Goal: Task Accomplishment & Management: Manage account settings

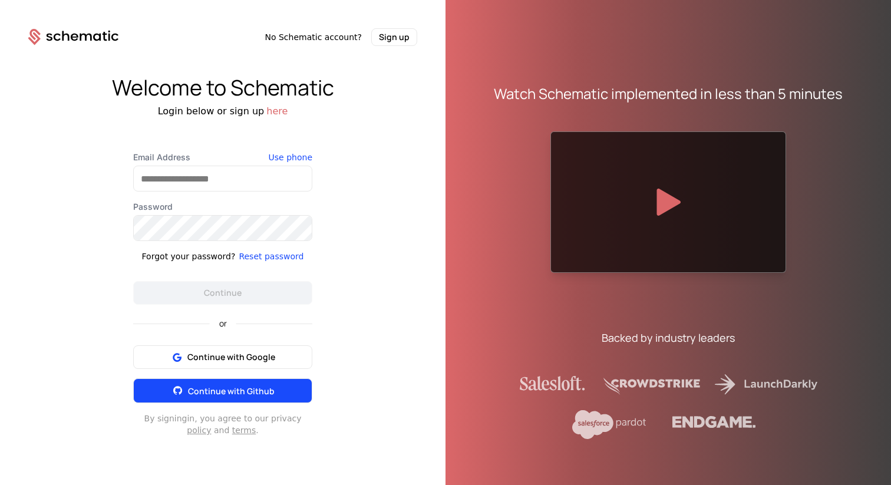
click at [226, 392] on span "Continue with Github" at bounding box center [231, 390] width 87 height 11
click at [237, 391] on span "Continue with Github" at bounding box center [231, 390] width 87 height 11
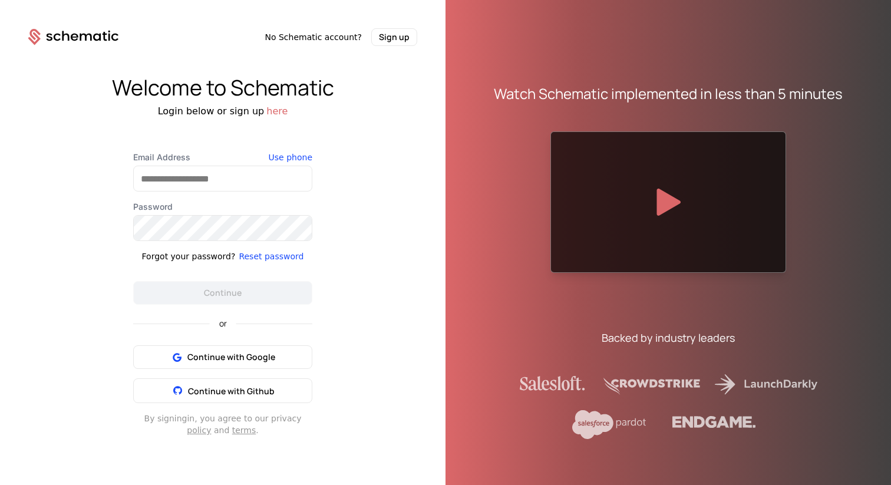
click at [276, 110] on button "here" at bounding box center [276, 111] width 21 height 14
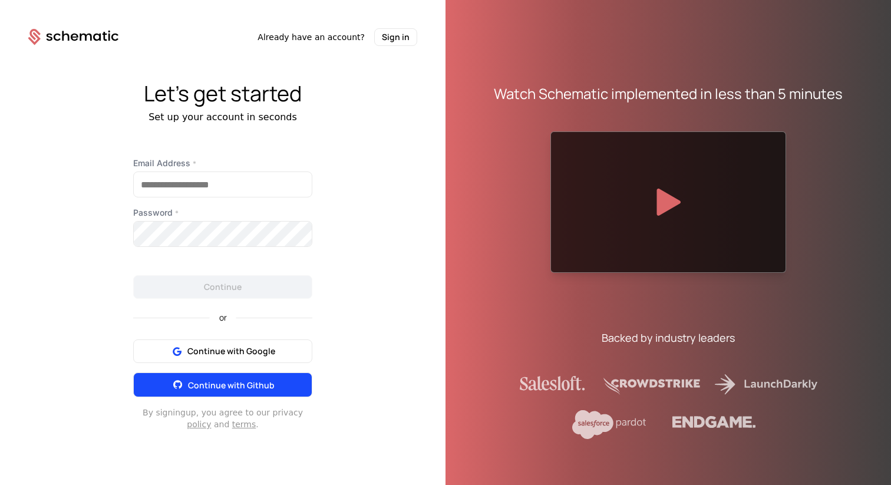
click at [224, 385] on span "Continue with Github" at bounding box center [231, 384] width 87 height 11
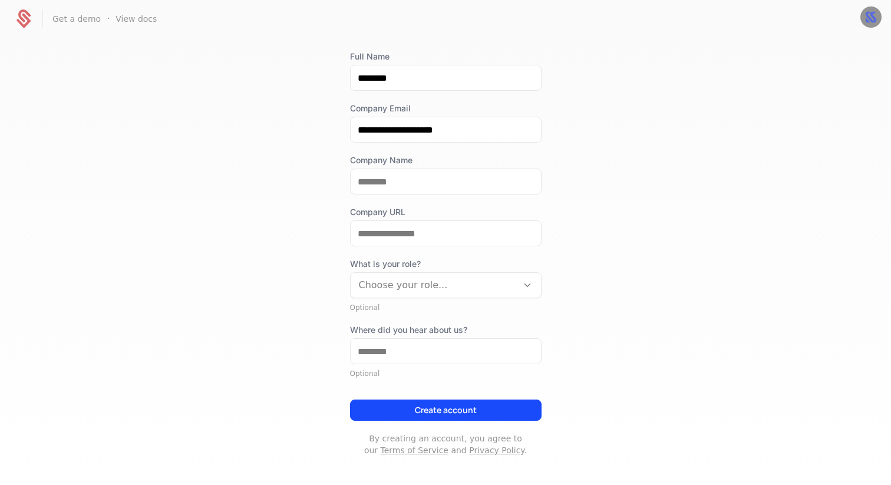
scroll to position [75, 0]
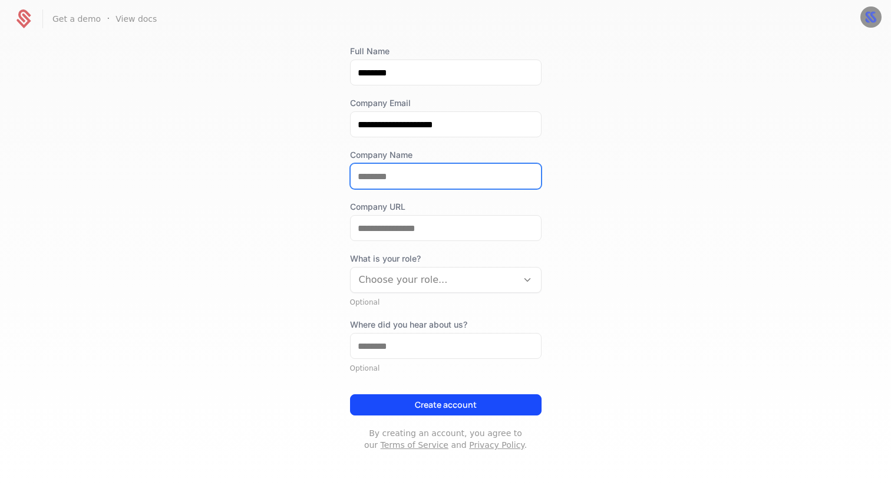
click at [406, 179] on input "Company Name" at bounding box center [446, 176] width 190 height 25
type input "**********"
click at [589, 184] on div "**********" at bounding box center [445, 261] width 891 height 446
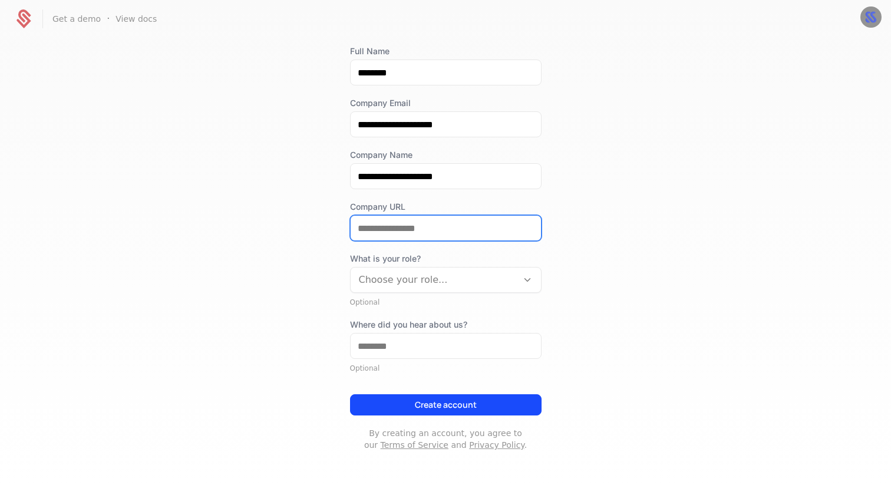
click at [446, 229] on input "Company URL" at bounding box center [446, 228] width 190 height 25
type input "**********"
click at [435, 275] on div at bounding box center [434, 280] width 150 height 16
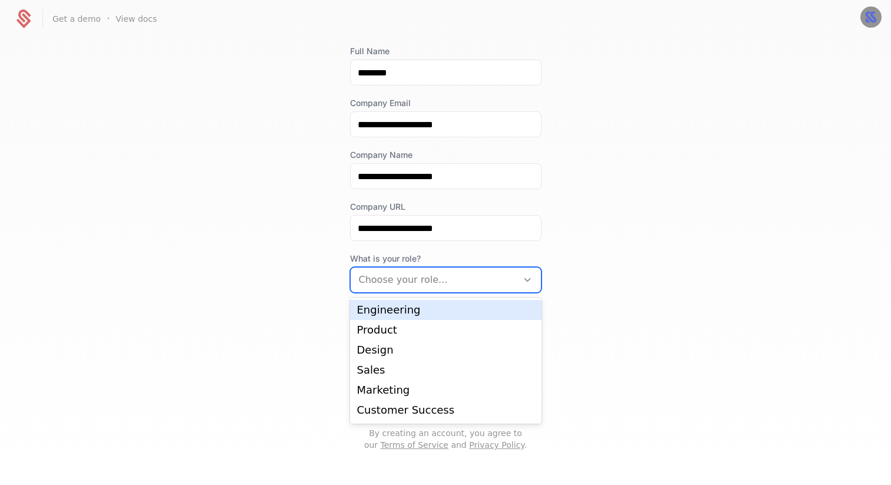
click at [425, 312] on div "Engineering" at bounding box center [445, 310] width 177 height 11
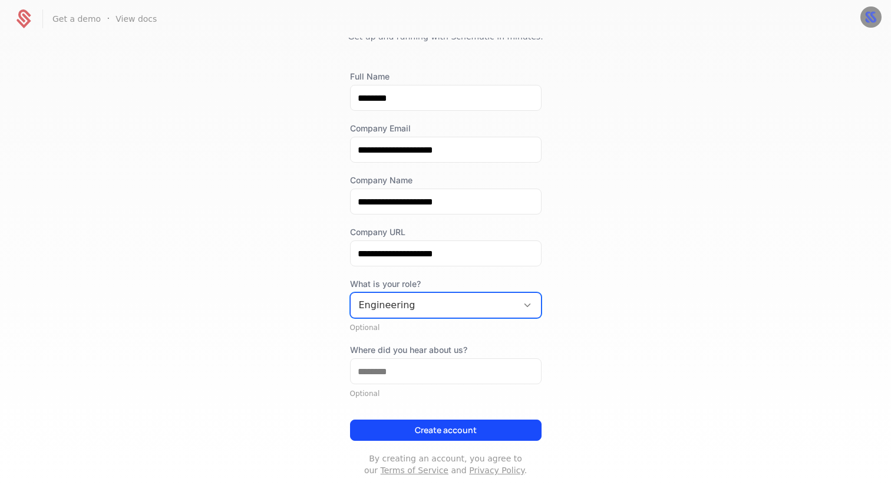
scroll to position [40, 0]
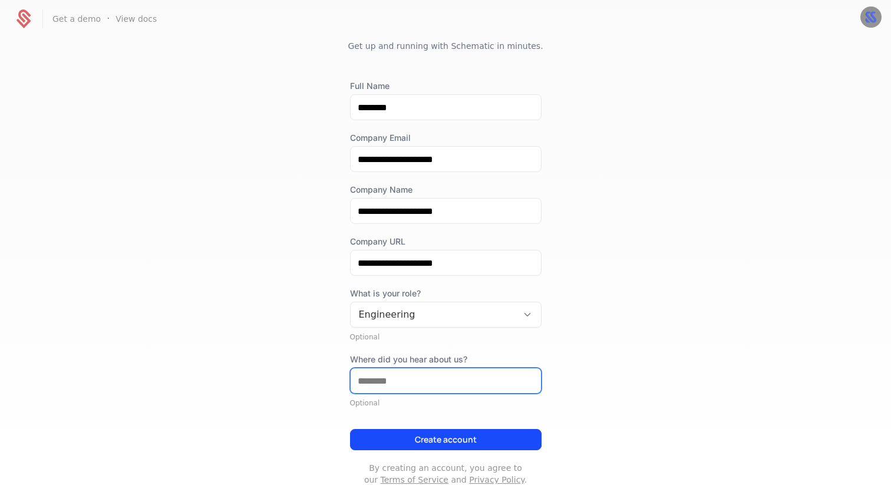
click at [524, 375] on input "Where did you hear about us?" at bounding box center [446, 380] width 190 height 25
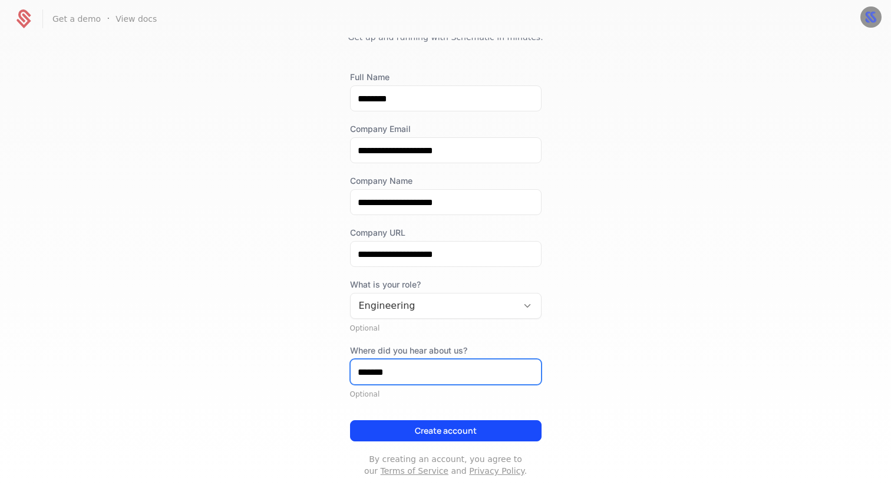
scroll to position [75, 0]
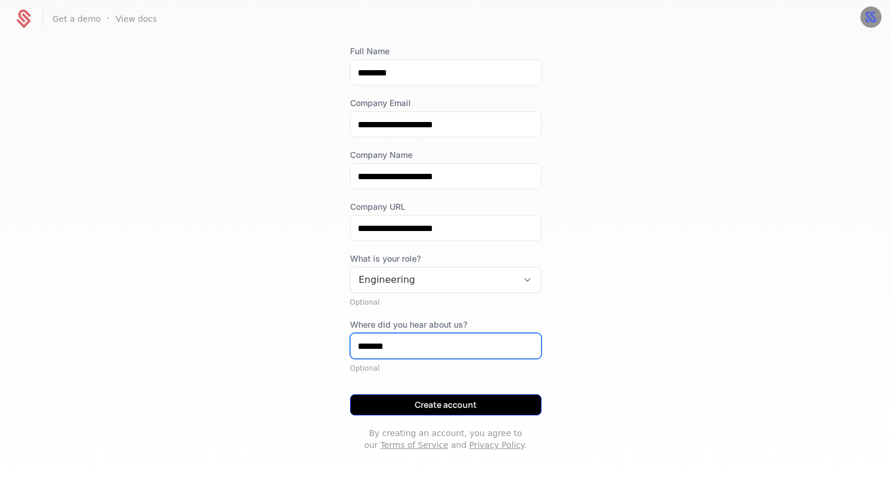
type input "*******"
click at [480, 405] on button "Create account" at bounding box center [445, 404] width 191 height 21
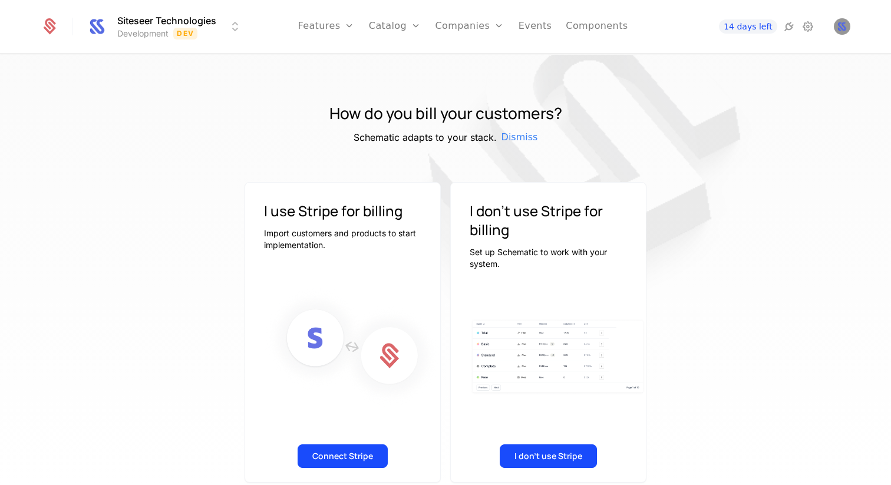
scroll to position [18, 0]
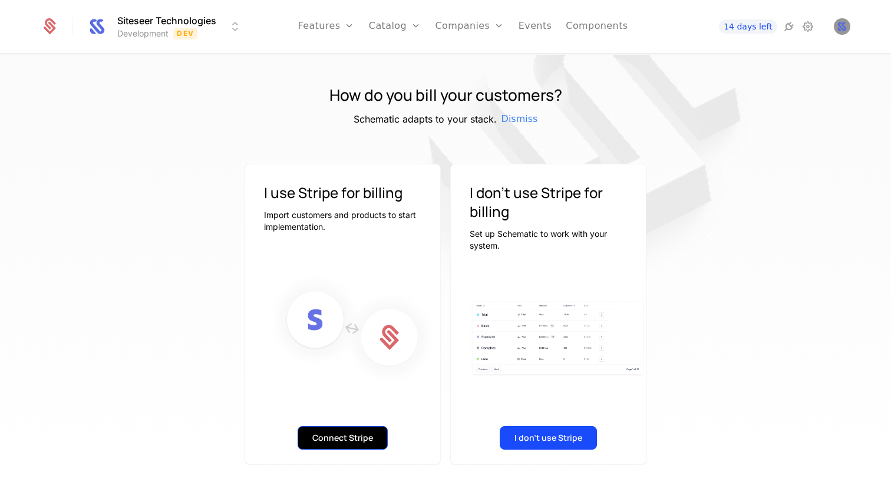
click at [355, 436] on button "Connect Stripe" at bounding box center [343, 438] width 90 height 24
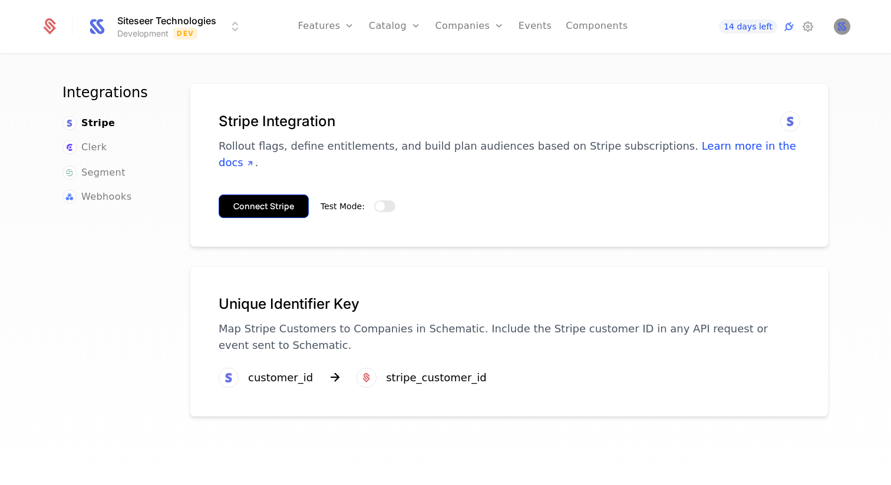
click at [287, 194] on button "Connect Stripe" at bounding box center [264, 206] width 90 height 24
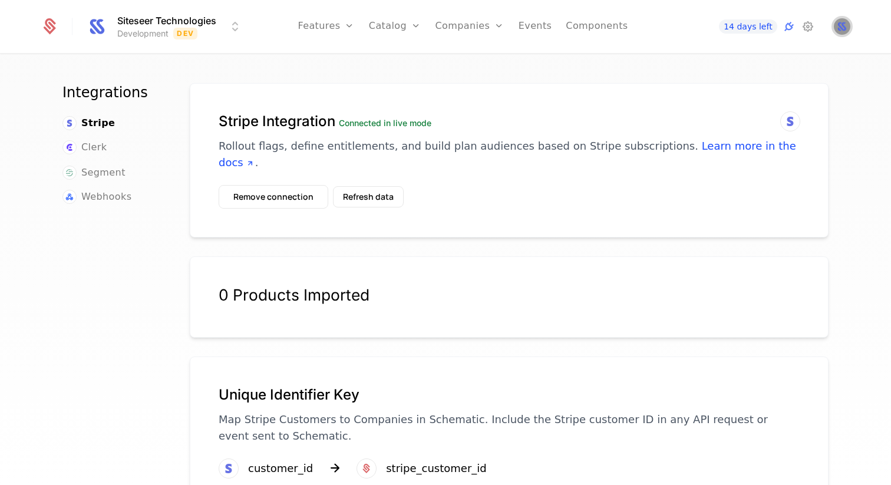
click at [845, 29] on img "Open user button" at bounding box center [842, 26] width 16 height 16
click at [807, 21] on icon at bounding box center [808, 26] width 14 height 14
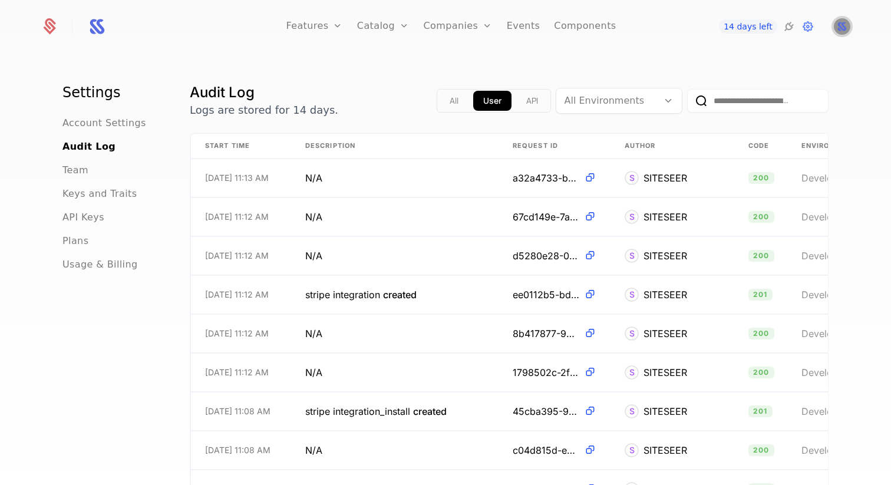
click at [843, 28] on img "Open user button" at bounding box center [842, 26] width 16 height 16
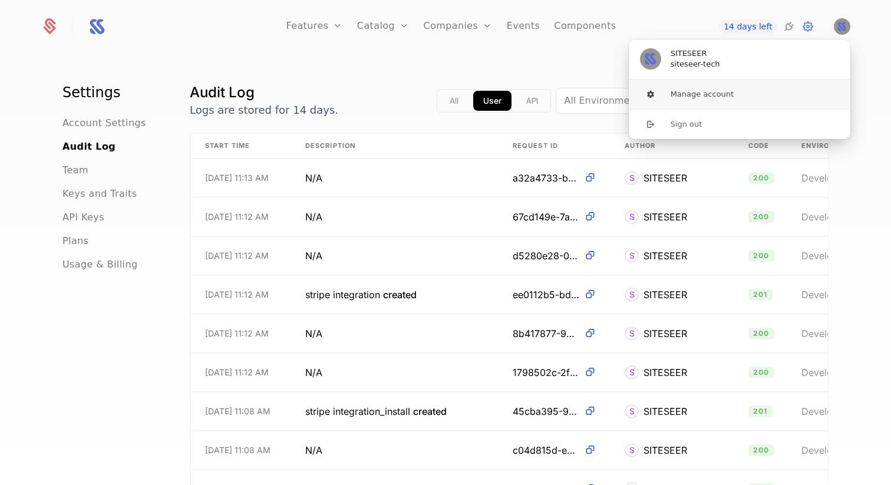
click at [710, 93] on button "Manage account" at bounding box center [739, 94] width 223 height 29
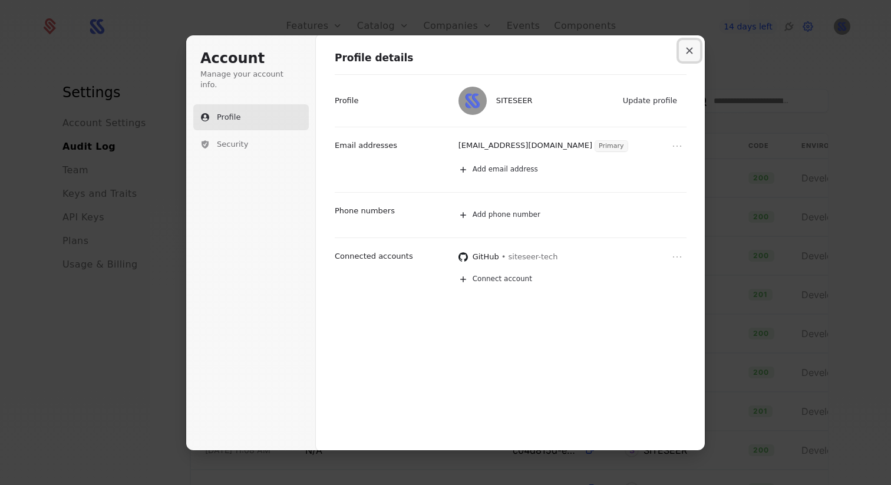
click at [692, 53] on icon "Close modal" at bounding box center [689, 50] width 6 height 6
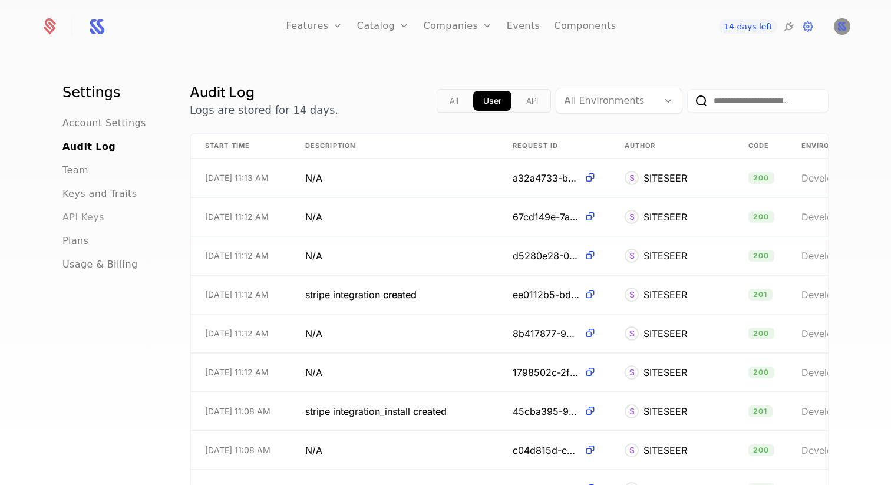
click at [83, 222] on span "API Keys" at bounding box center [83, 217] width 42 height 14
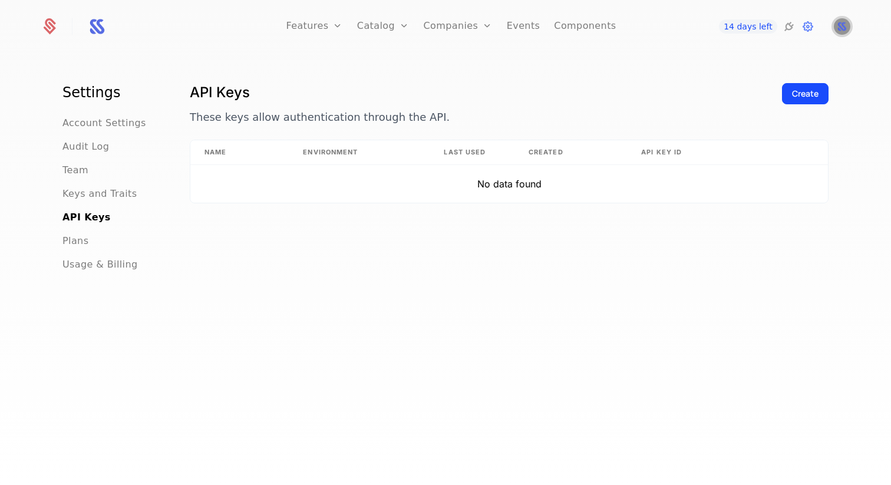
click at [845, 25] on img "Open user button" at bounding box center [842, 26] width 16 height 16
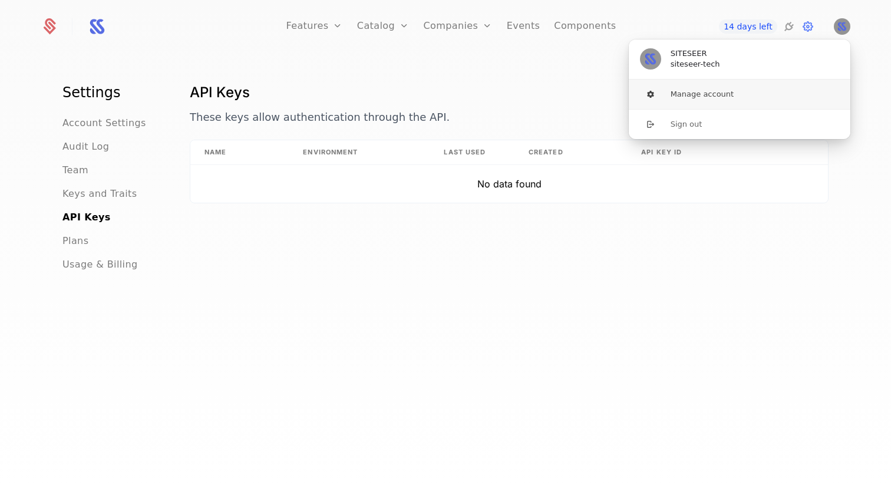
click at [676, 90] on button "Manage account" at bounding box center [739, 94] width 223 height 29
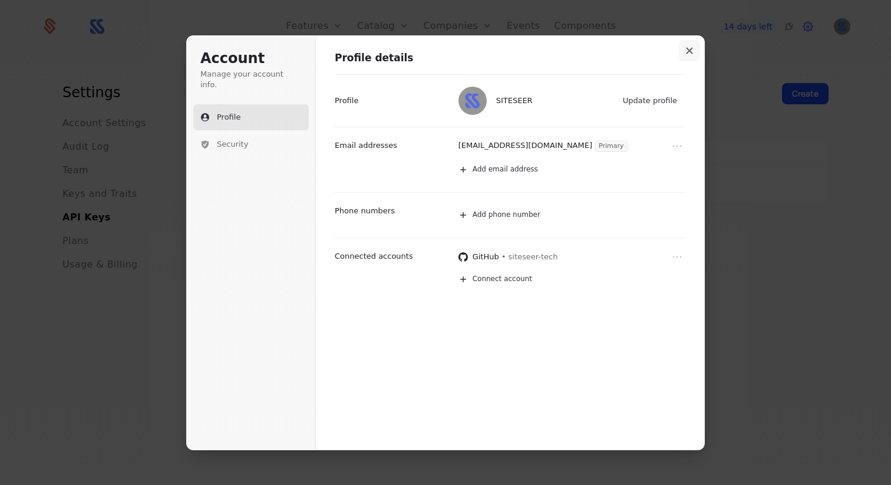
click at [692, 47] on icon "Close modal" at bounding box center [689, 50] width 7 height 7
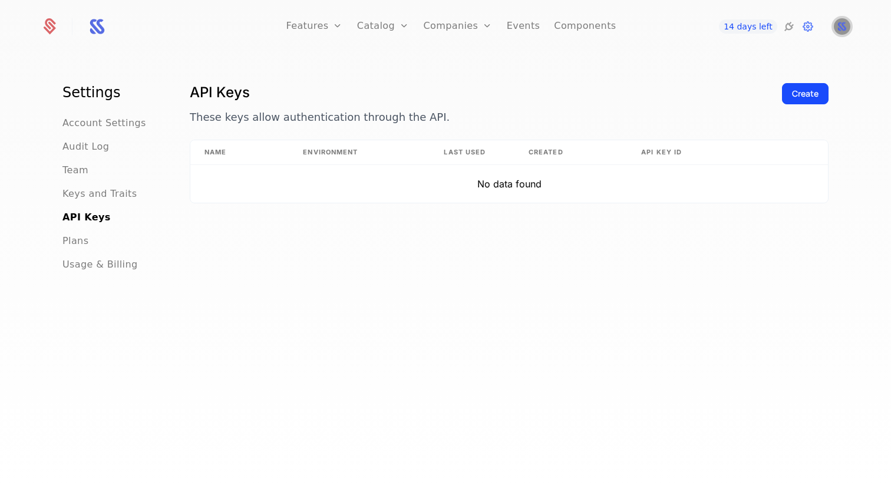
click at [844, 23] on img "Open user button" at bounding box center [842, 26] width 16 height 16
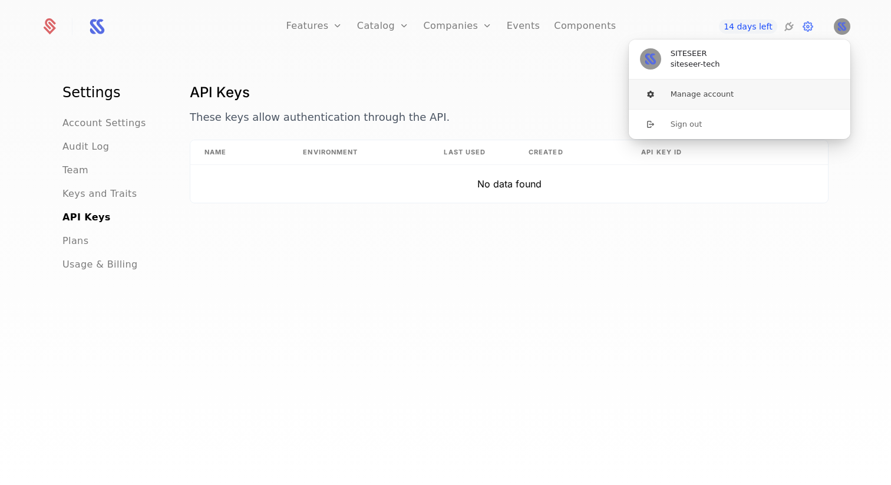
click at [692, 98] on button "Manage account" at bounding box center [739, 94] width 223 height 29
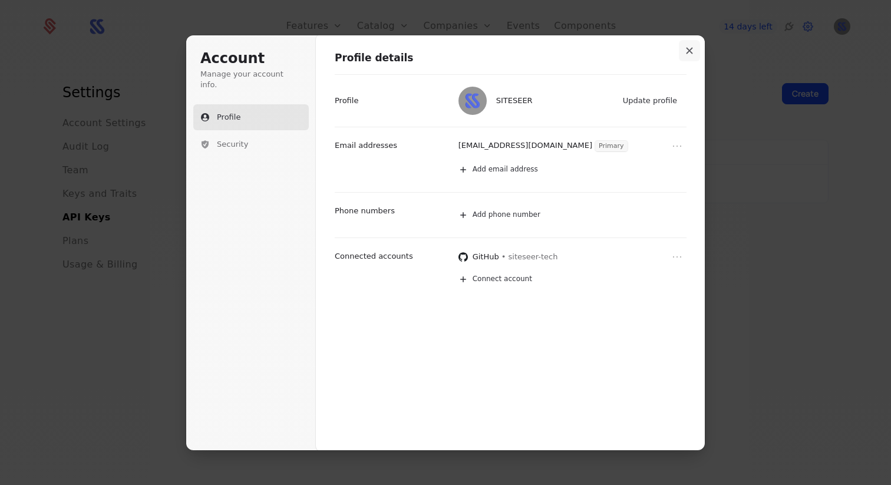
click at [693, 48] on button "Close modal" at bounding box center [689, 50] width 21 height 21
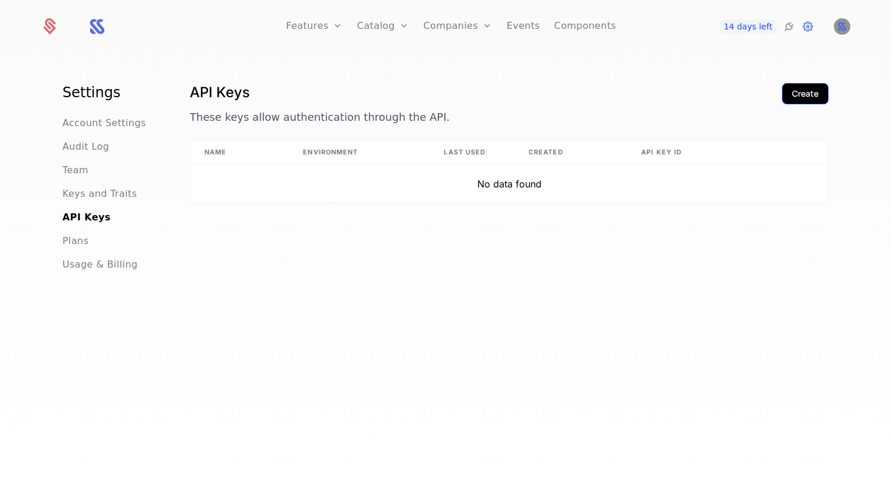
click at [793, 98] on div "Create" at bounding box center [805, 94] width 27 height 12
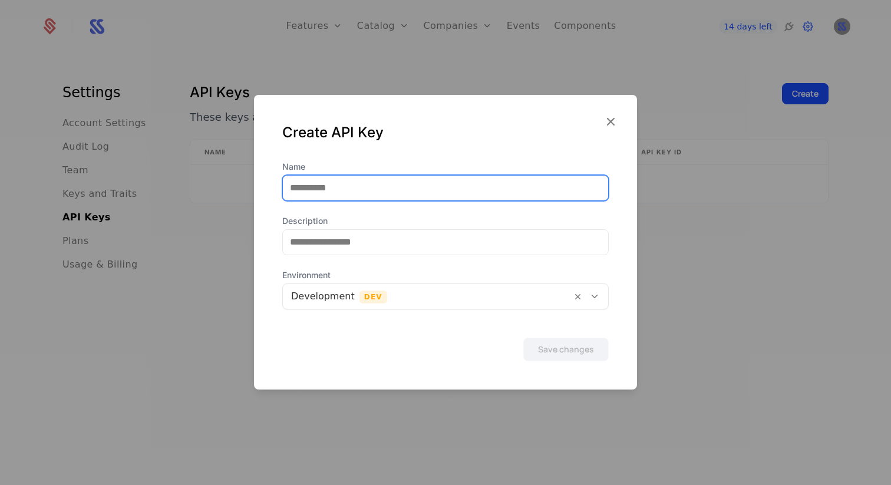
click at [418, 186] on input "Name" at bounding box center [445, 188] width 325 height 25
type input "********"
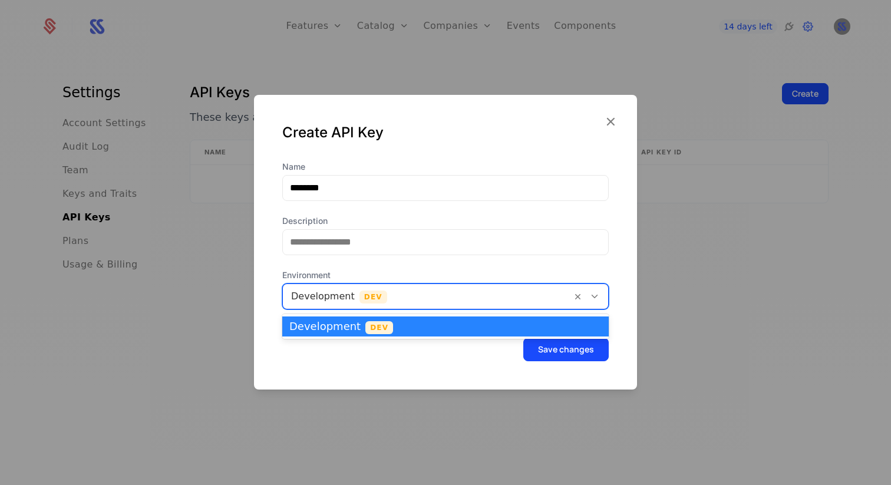
click at [410, 299] on div at bounding box center [427, 296] width 272 height 16
click at [473, 263] on div "Name ******** Description Environment [object Object] selected, 1 of 1. 1 resul…" at bounding box center [445, 235] width 326 height 148
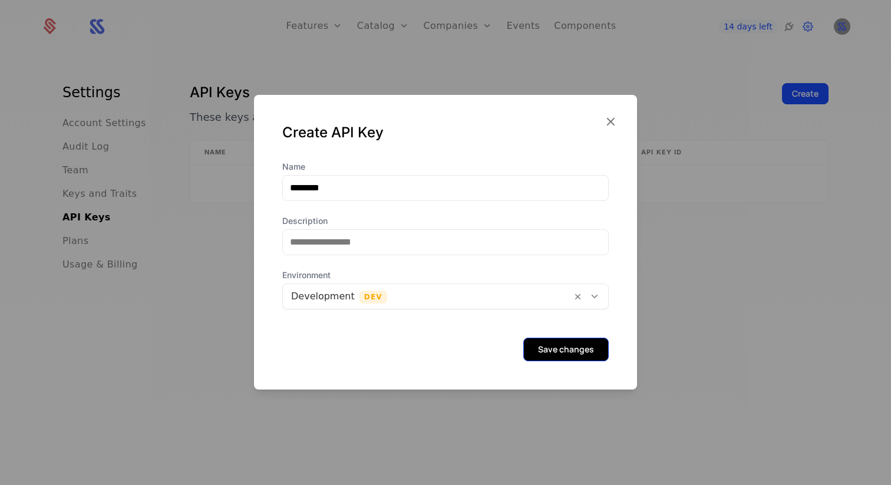
click at [553, 346] on button "Save changes" at bounding box center [565, 350] width 85 height 24
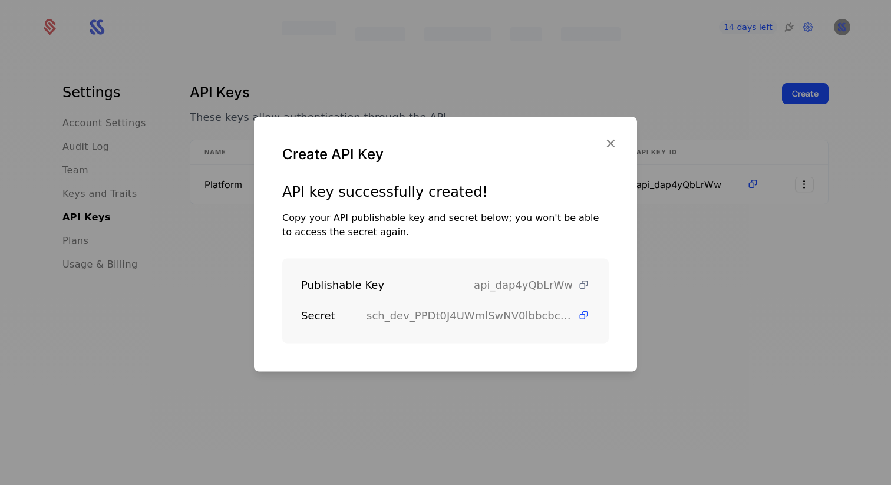
click at [584, 283] on icon at bounding box center [583, 285] width 12 height 12
click at [582, 316] on icon at bounding box center [583, 315] width 12 height 12
click at [612, 138] on icon "button" at bounding box center [610, 143] width 15 height 15
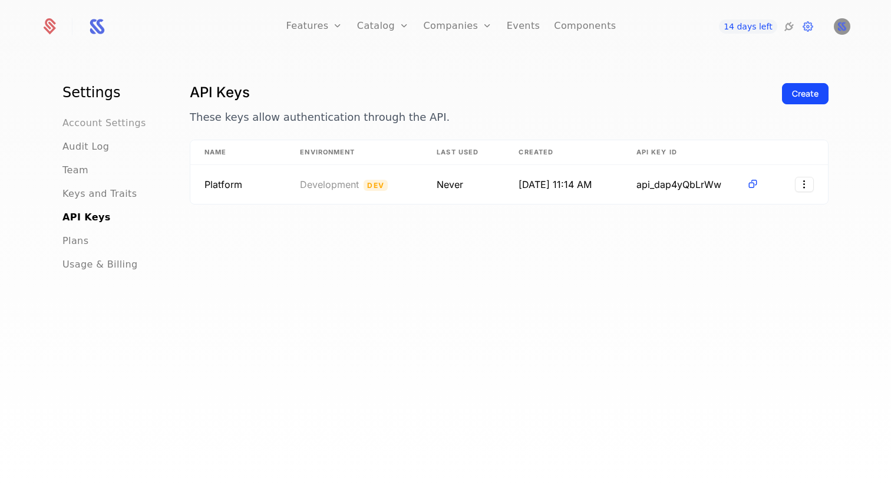
click at [118, 121] on span "Account Settings" at bounding box center [104, 123] width 84 height 14
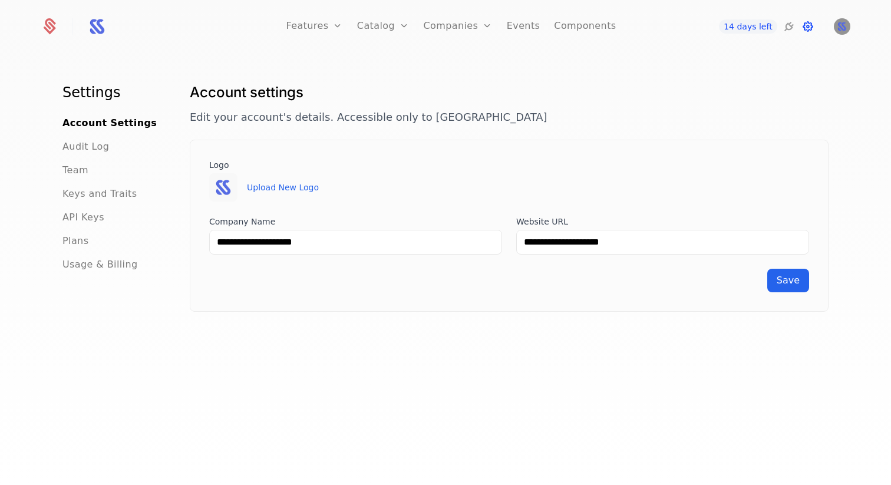
click at [804, 25] on icon at bounding box center [808, 26] width 14 height 14
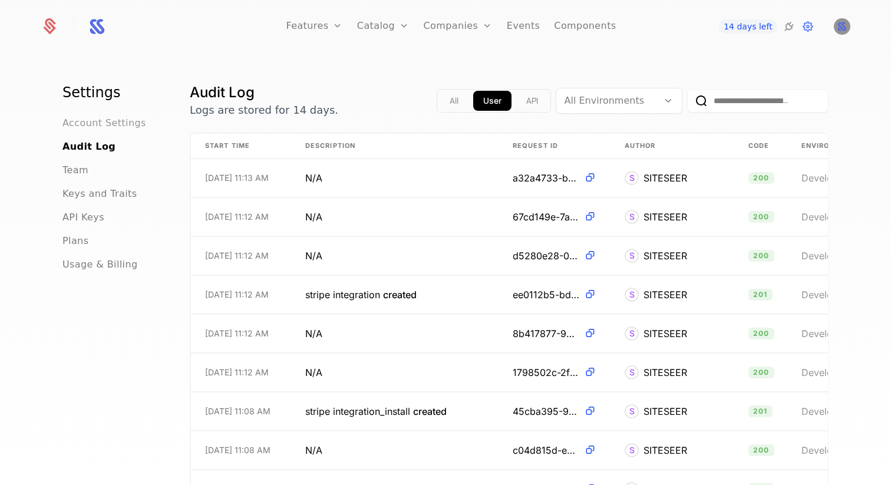
click at [120, 122] on span "Account Settings" at bounding box center [104, 123] width 84 height 14
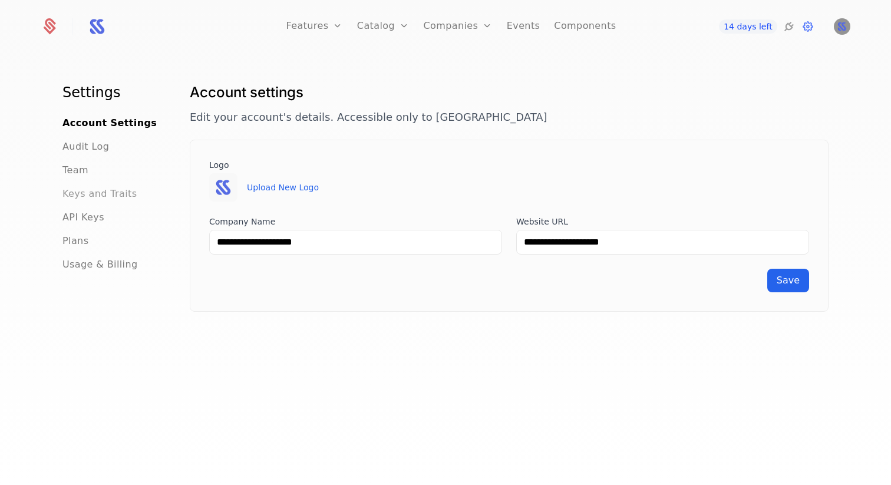
click at [105, 197] on span "Keys and Traits" at bounding box center [99, 194] width 74 height 14
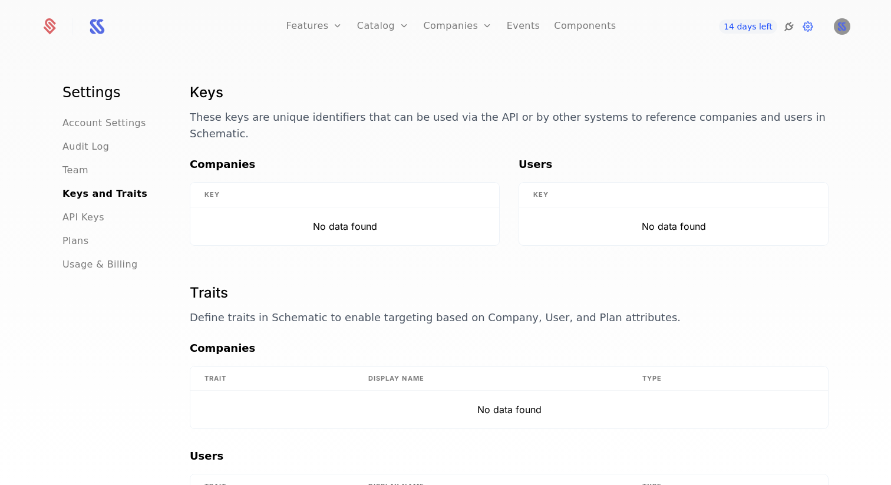
click at [789, 23] on icon at bounding box center [789, 26] width 14 height 14
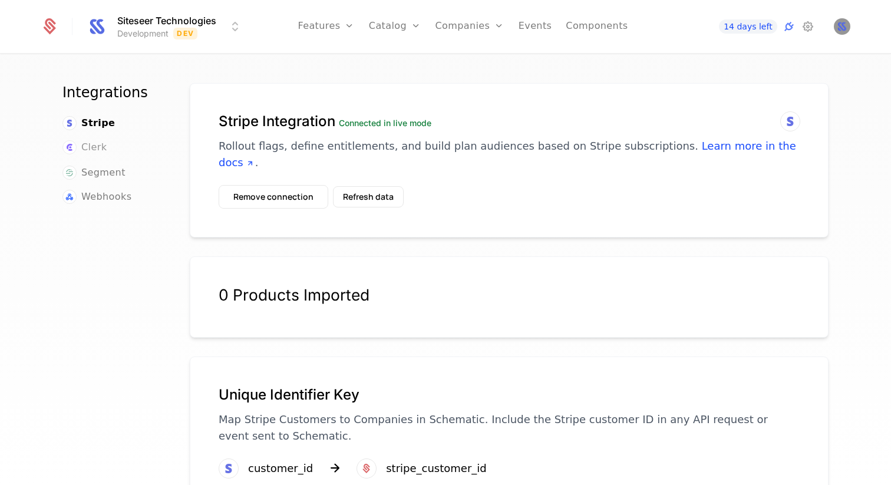
click at [90, 152] on span "Clerk" at bounding box center [93, 147] width 25 height 14
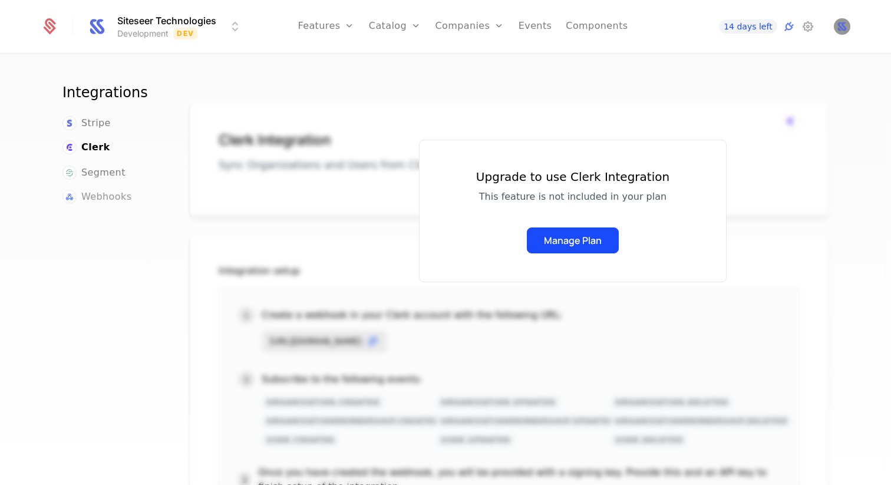
click at [102, 194] on span "Webhooks" at bounding box center [106, 197] width 50 height 14
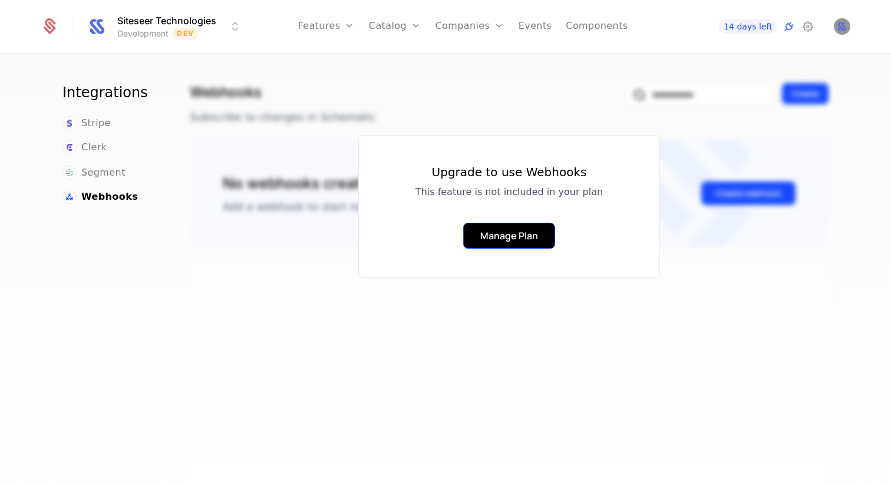
click at [510, 237] on button "Manage Plan" at bounding box center [509, 236] width 92 height 26
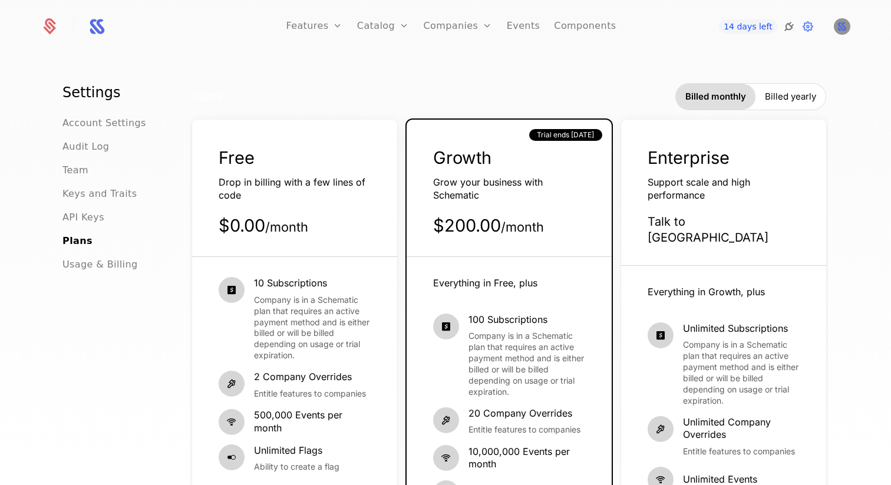
click at [788, 27] on icon at bounding box center [789, 26] width 14 height 14
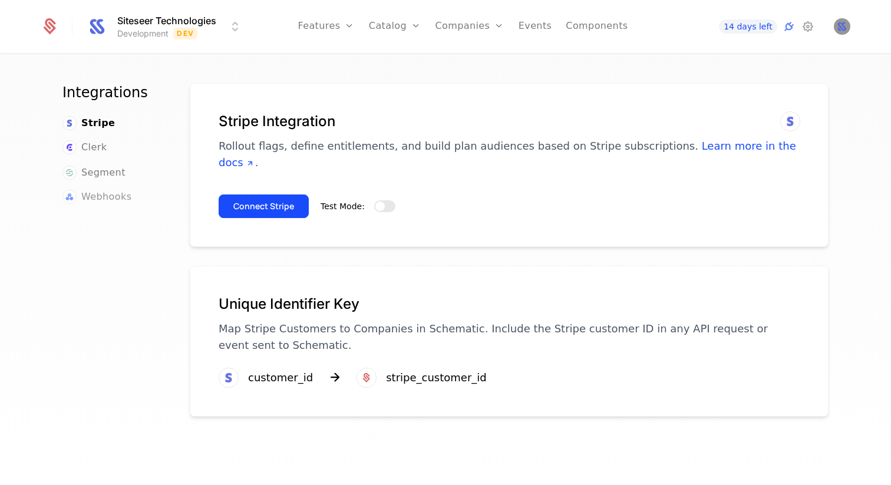
click at [114, 201] on span "Webhooks" at bounding box center [106, 197] width 50 height 14
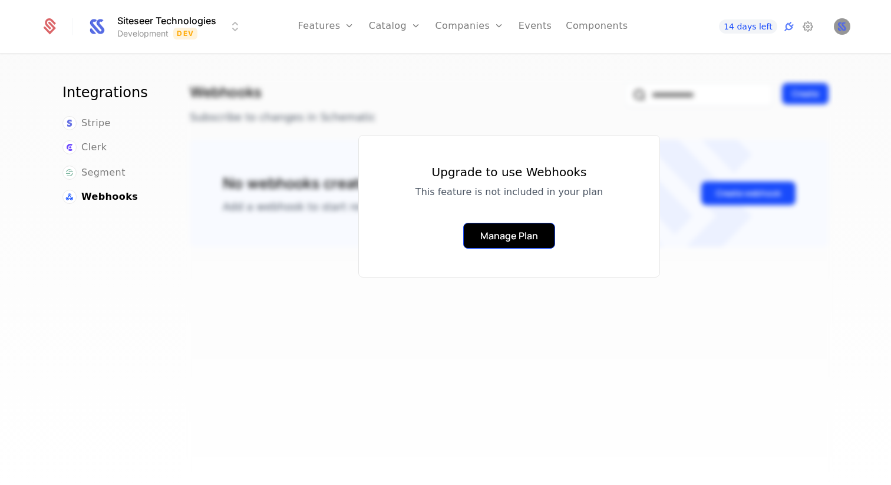
click at [503, 237] on button "Manage Plan" at bounding box center [509, 236] width 92 height 26
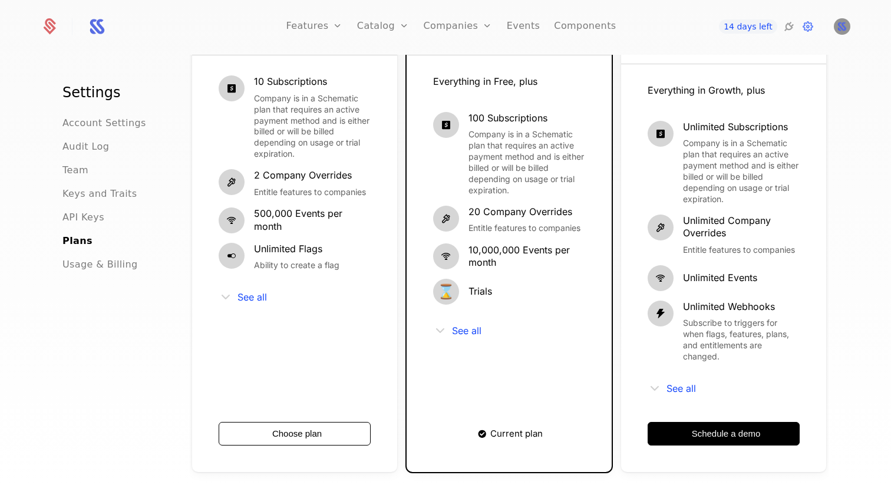
scroll to position [224, 0]
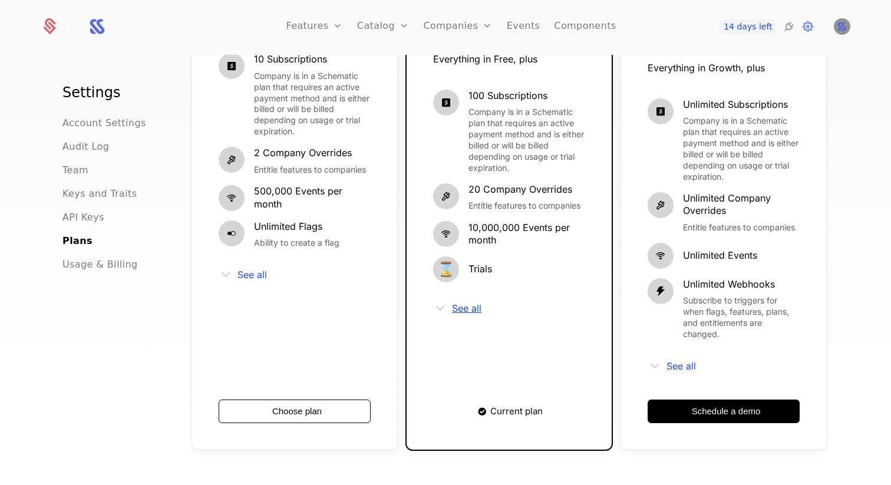
click at [461, 308] on span "See all" at bounding box center [466, 307] width 29 height 9
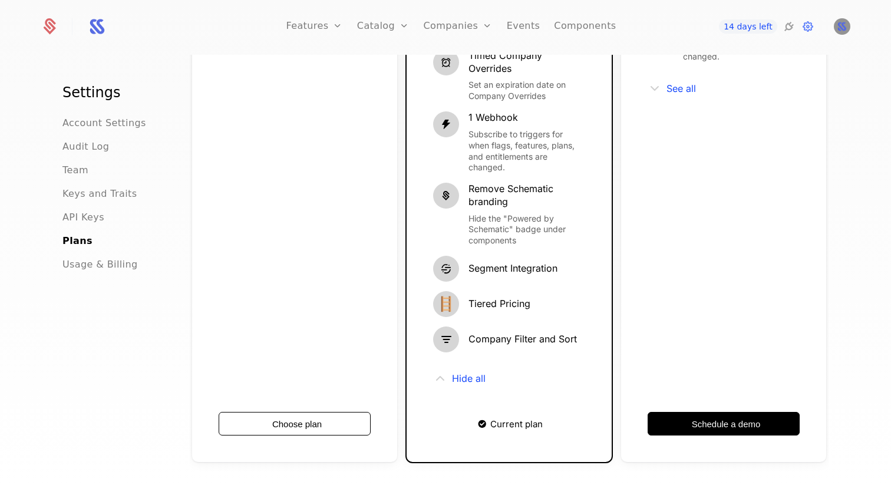
scroll to position [452, 0]
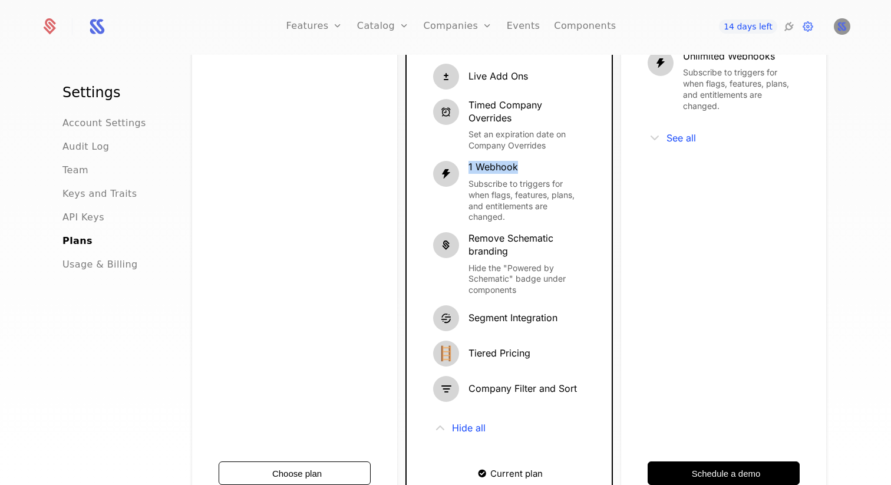
drag, startPoint x: 469, startPoint y: 168, endPoint x: 526, endPoint y: 174, distance: 56.9
click at [526, 174] on span "1 Webhook" at bounding box center [526, 167] width 117 height 13
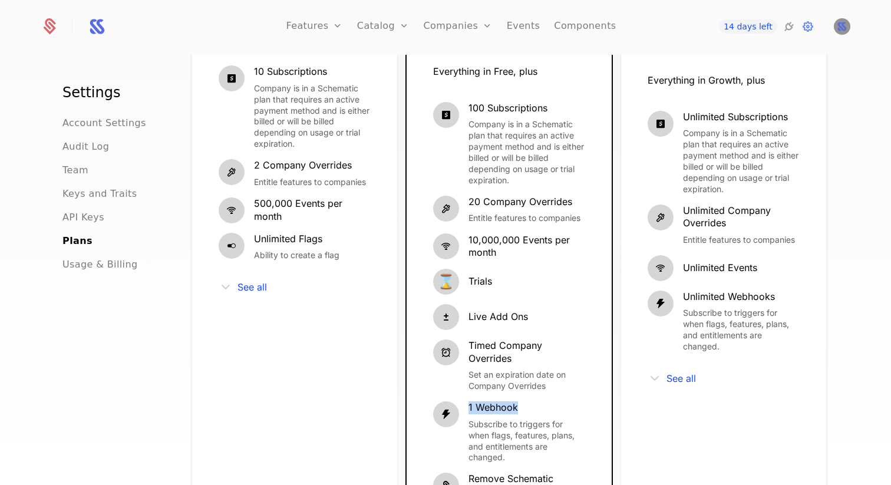
scroll to position [194, 0]
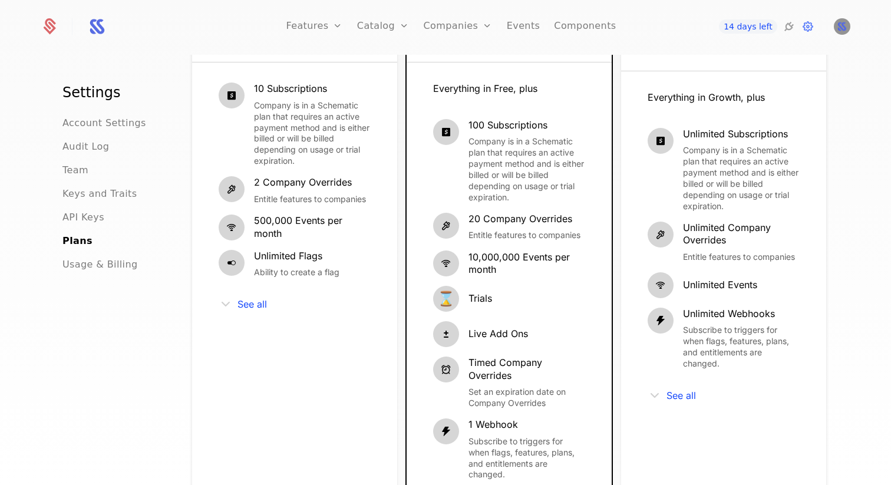
click at [494, 262] on span "10,000,000 Events per month" at bounding box center [526, 263] width 117 height 25
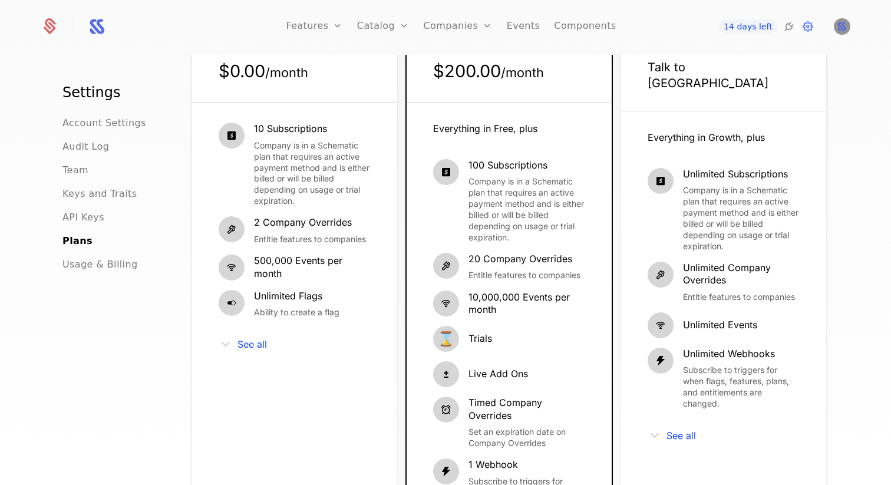
scroll to position [166, 0]
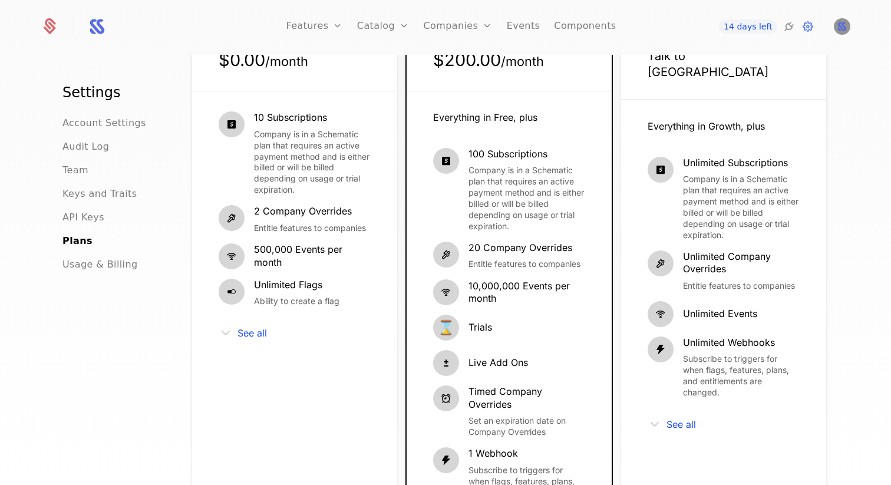
click at [662, 417] on div "See all" at bounding box center [724, 424] width 152 height 14
click at [675, 419] on span "See all" at bounding box center [680, 423] width 29 height 9
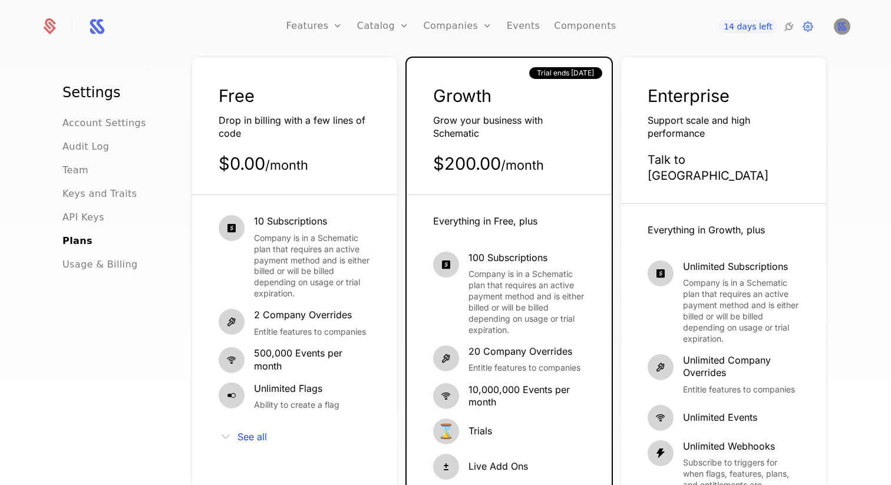
scroll to position [23, 0]
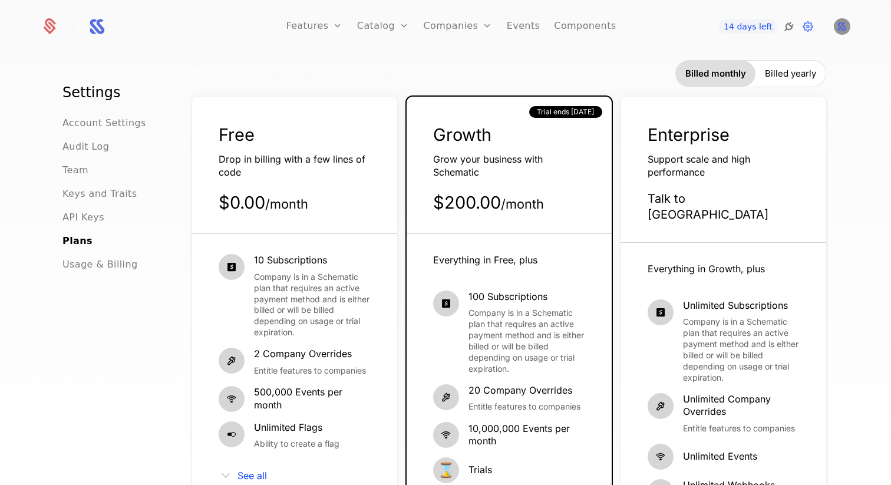
click at [791, 25] on icon at bounding box center [789, 26] width 14 height 14
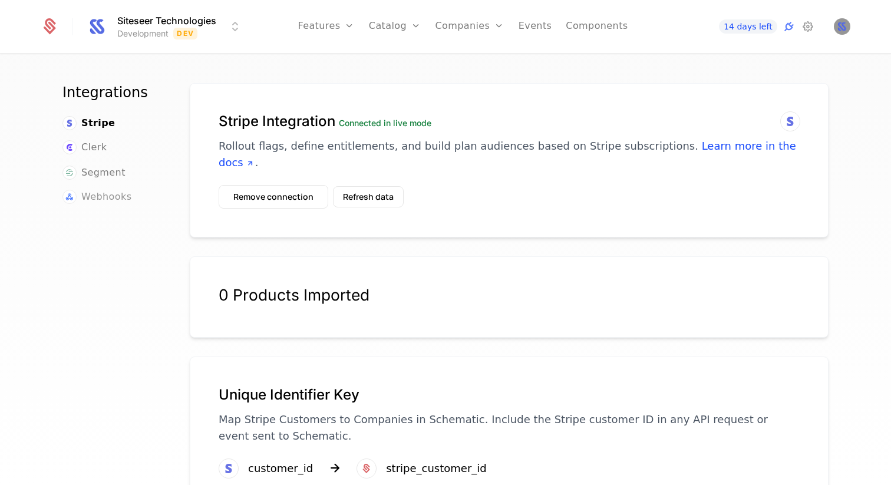
click at [97, 197] on span "Webhooks" at bounding box center [106, 197] width 50 height 14
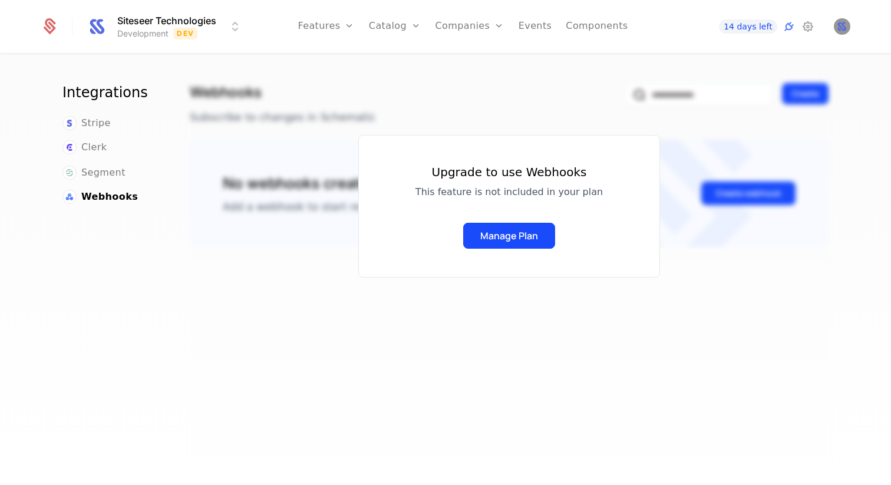
click at [563, 156] on div "Upgrade to use Webhooks This feature is not included in your plan Manage Plan" at bounding box center [509, 206] width 302 height 143
click at [459, 214] on div "Upgrade to use Webhooks This feature is not included in your plan Manage Plan" at bounding box center [508, 206] width 187 height 85
click at [512, 217] on div "Upgrade to use Webhooks This feature is not included in your plan Manage Plan" at bounding box center [508, 206] width 187 height 85
click at [512, 223] on button "Manage Plan" at bounding box center [509, 236] width 92 height 26
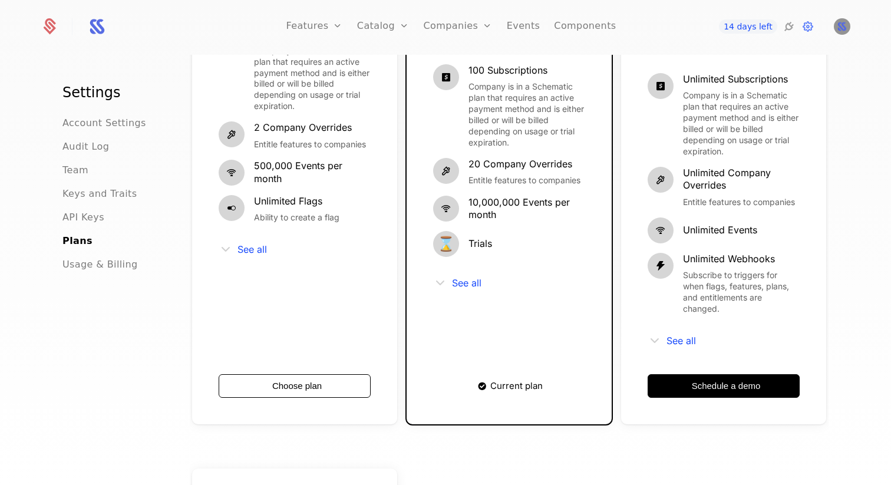
scroll to position [219, 0]
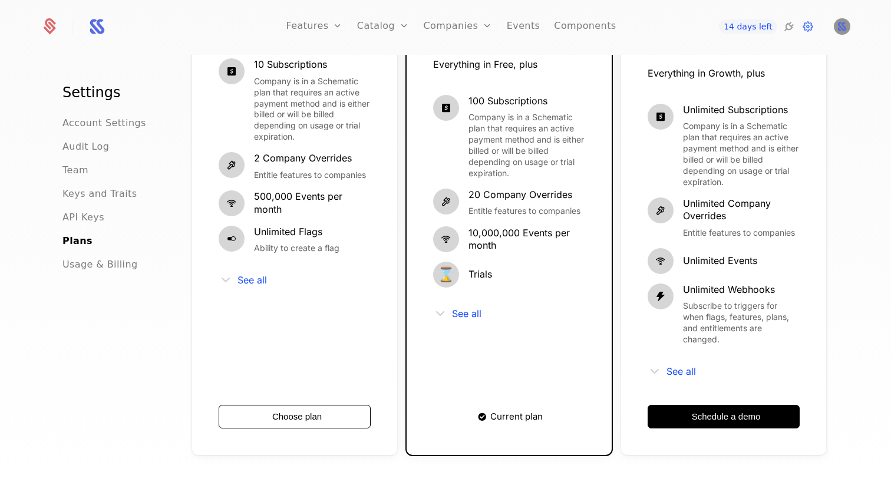
click at [500, 412] on span "Current plan" at bounding box center [516, 416] width 52 height 9
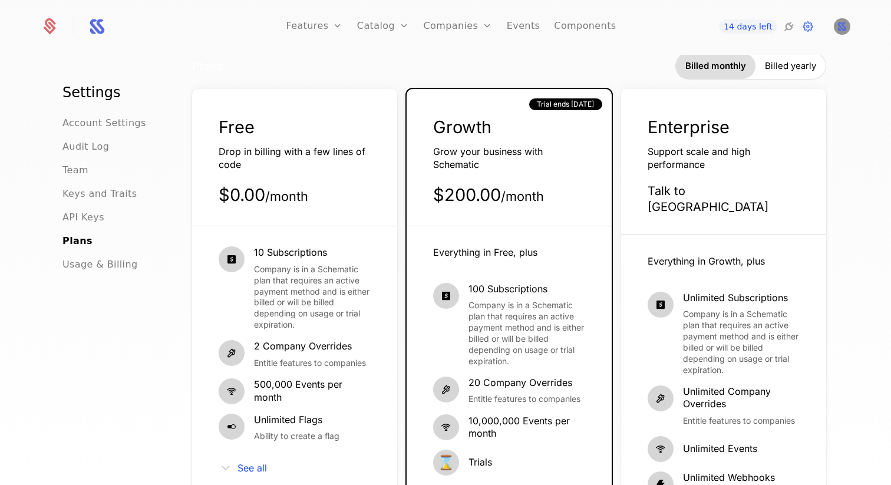
scroll to position [0, 0]
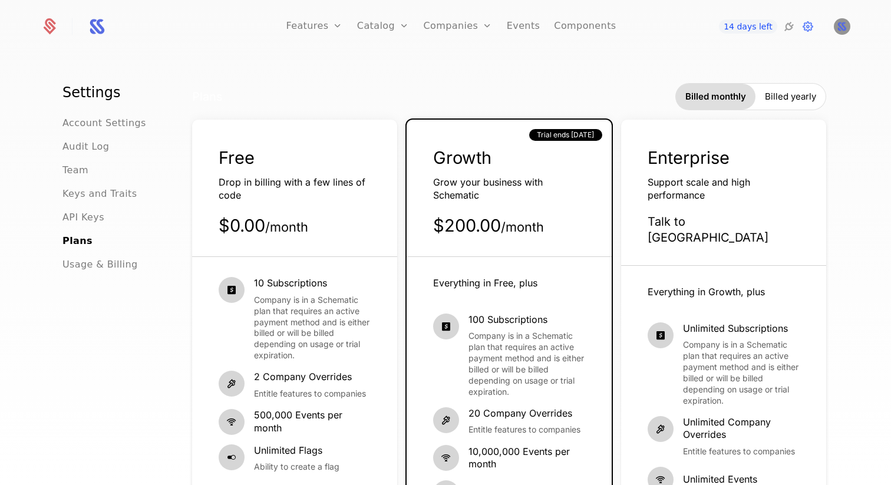
click at [778, 93] on span "Billed yearly" at bounding box center [790, 97] width 51 height 12
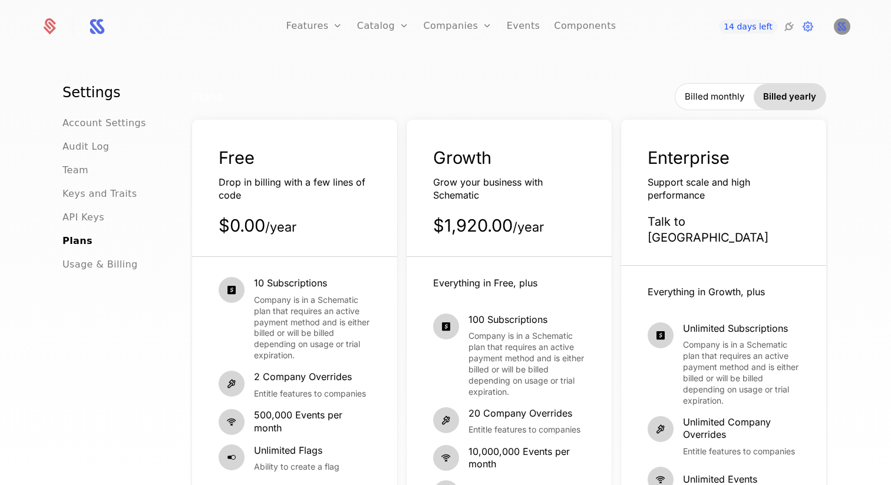
click at [712, 90] on div "Billed monthly" at bounding box center [714, 97] width 78 height 26
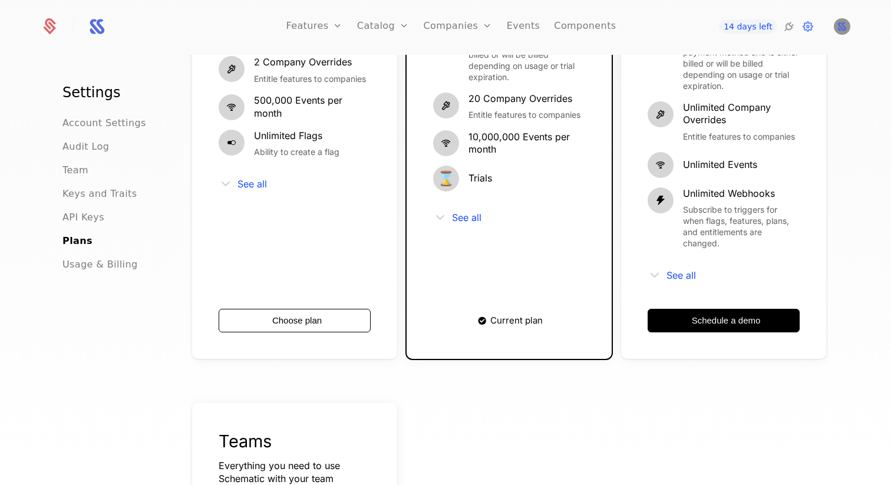
scroll to position [323, 0]
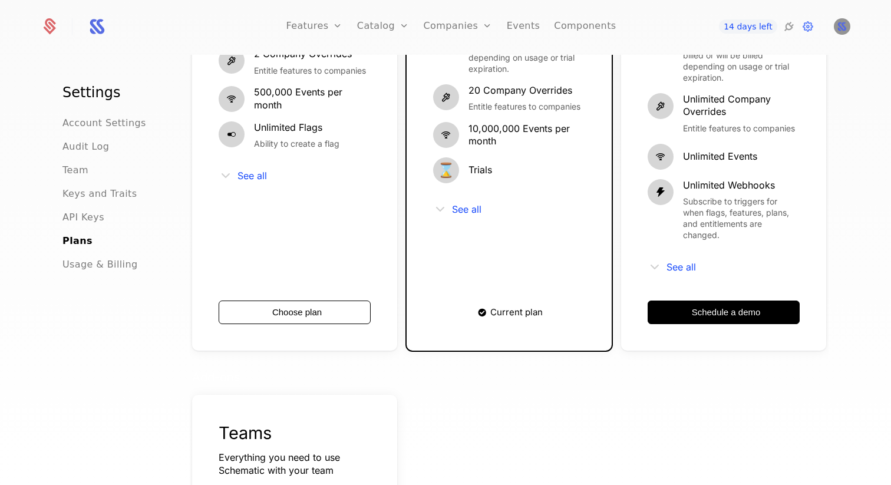
click at [469, 216] on div "See all" at bounding box center [509, 209] width 152 height 14
click at [468, 210] on span "See all" at bounding box center [466, 208] width 29 height 9
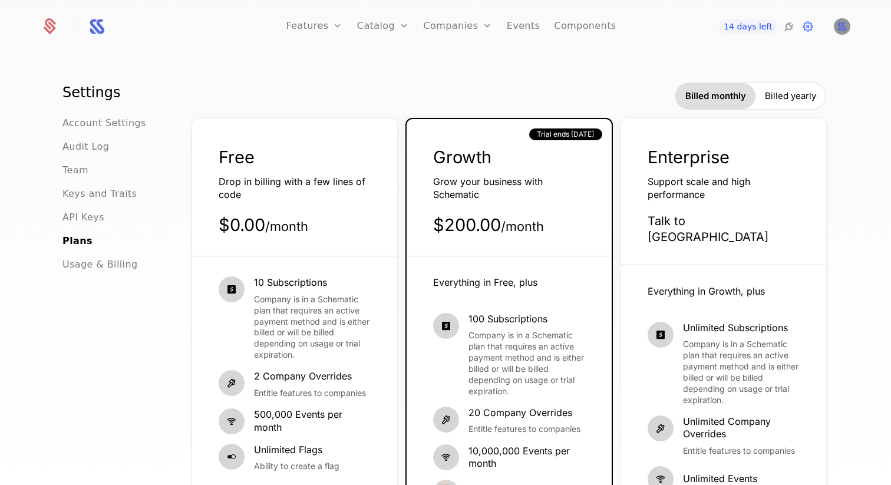
scroll to position [0, 0]
click at [546, 84] on div "Plans Billed monthly Billed yearly" at bounding box center [509, 96] width 634 height 27
click at [326, 206] on div "Free Drop in billing with a few lines of code $0.00 / month" at bounding box center [294, 201] width 205 height 111
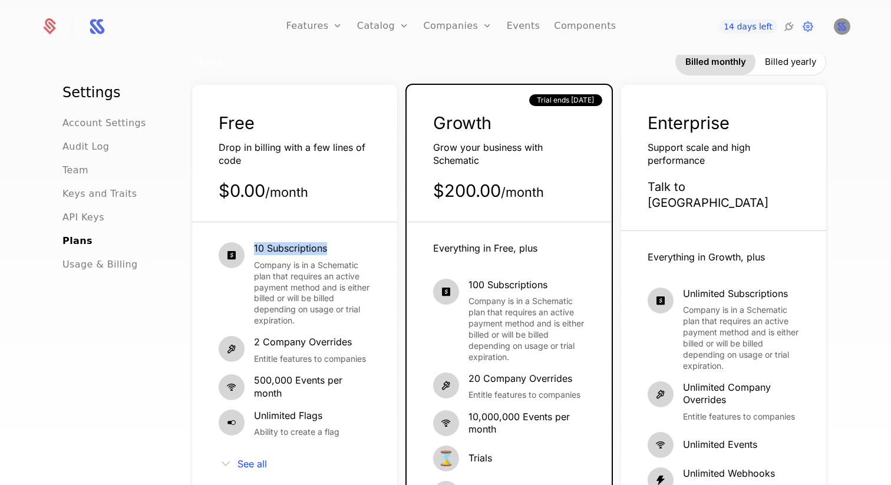
drag, startPoint x: 255, startPoint y: 245, endPoint x: 335, endPoint y: 251, distance: 79.8
click at [335, 251] on span "10 Subscriptions" at bounding box center [312, 248] width 117 height 13
click at [257, 244] on span "10 Subscriptions" at bounding box center [312, 248] width 117 height 13
drag, startPoint x: 252, startPoint y: 244, endPoint x: 363, endPoint y: 286, distance: 118.4
click at [363, 280] on div "10 Subscriptions Company is in a Schematic plan that requires an active payment…" at bounding box center [295, 284] width 152 height 84
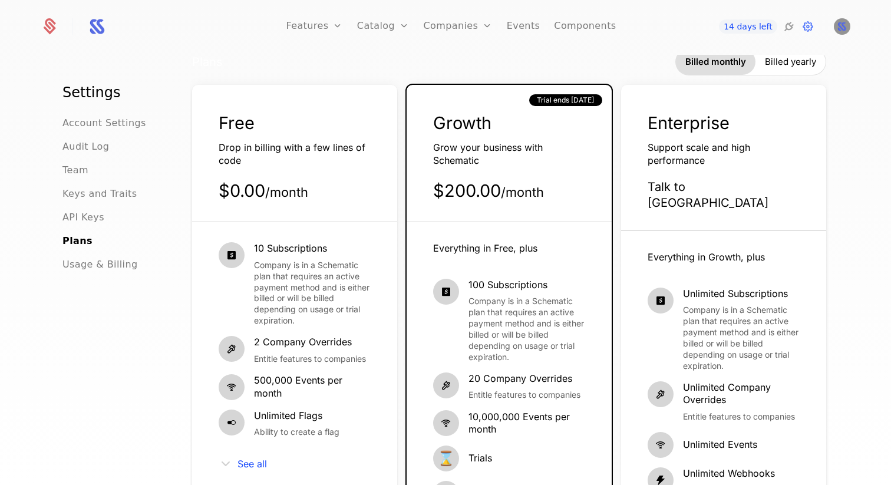
click at [344, 323] on span "Company is in a Schematic plan that requires an active payment method and is ei…" at bounding box center [312, 293] width 117 height 67
drag, startPoint x: 424, startPoint y: 193, endPoint x: 557, endPoint y: 200, distance: 132.8
click at [557, 200] on div "Growth Grow your business with Schematic $200.00 / month Trial ends [DATE]" at bounding box center [509, 166] width 205 height 111
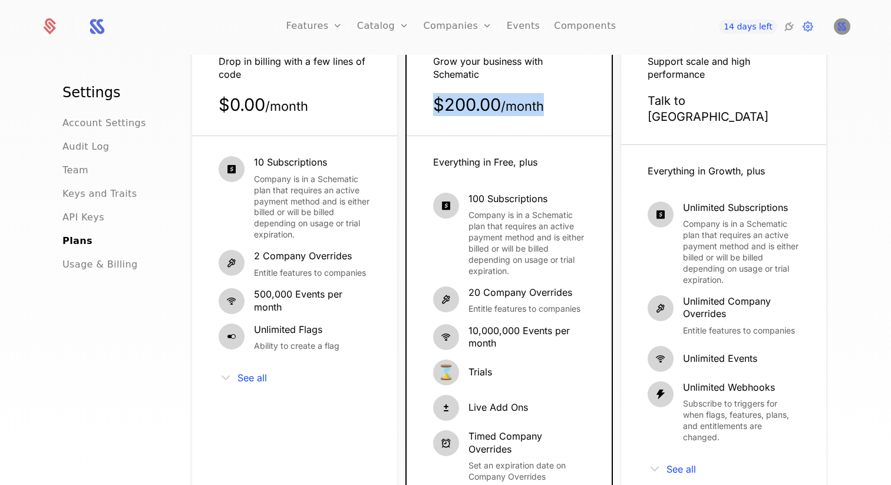
scroll to position [131, 0]
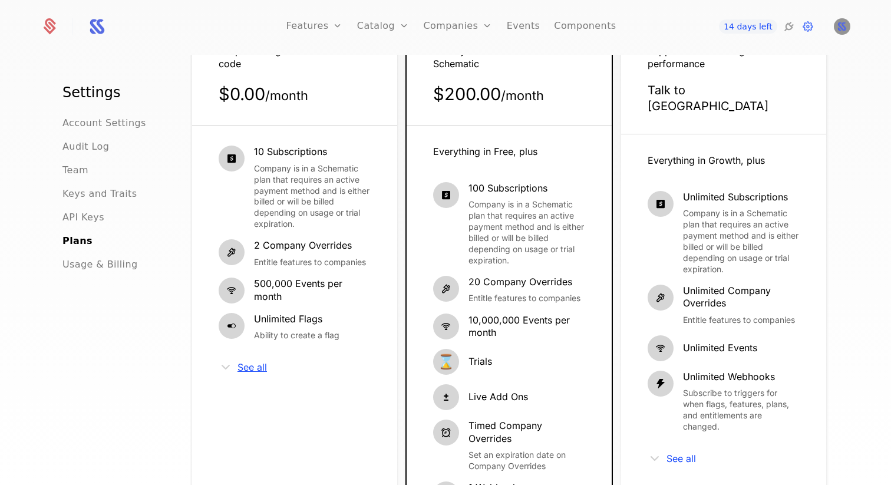
click at [250, 369] on span "See all" at bounding box center [251, 366] width 29 height 9
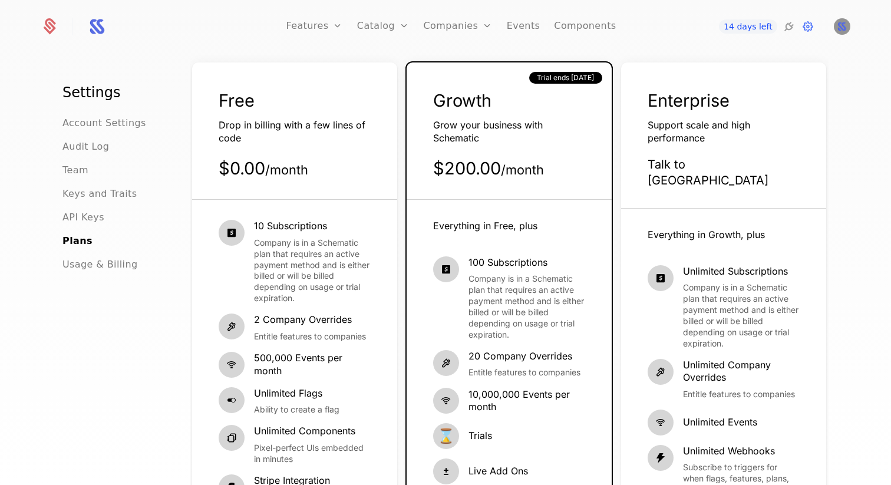
scroll to position [34, 0]
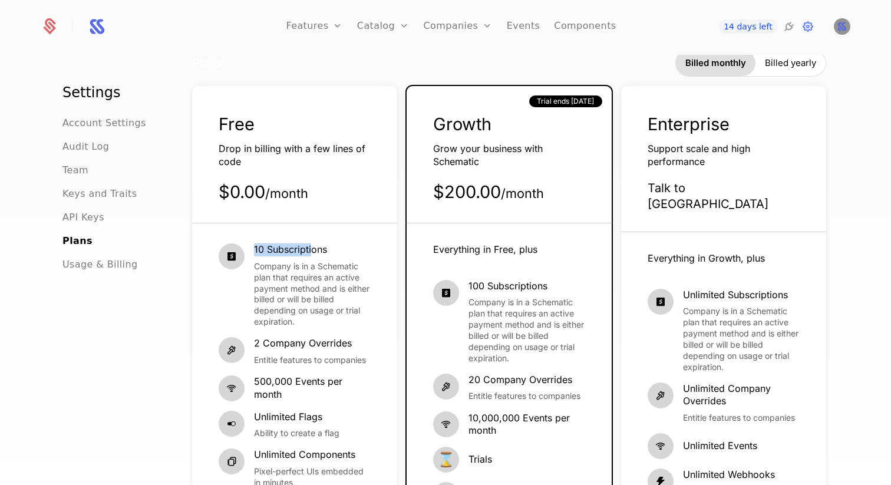
drag, startPoint x: 253, startPoint y: 246, endPoint x: 313, endPoint y: 248, distance: 60.1
click at [313, 248] on div "10 Subscriptions Company is in a Schematic plan that requires an active payment…" at bounding box center [295, 285] width 152 height 84
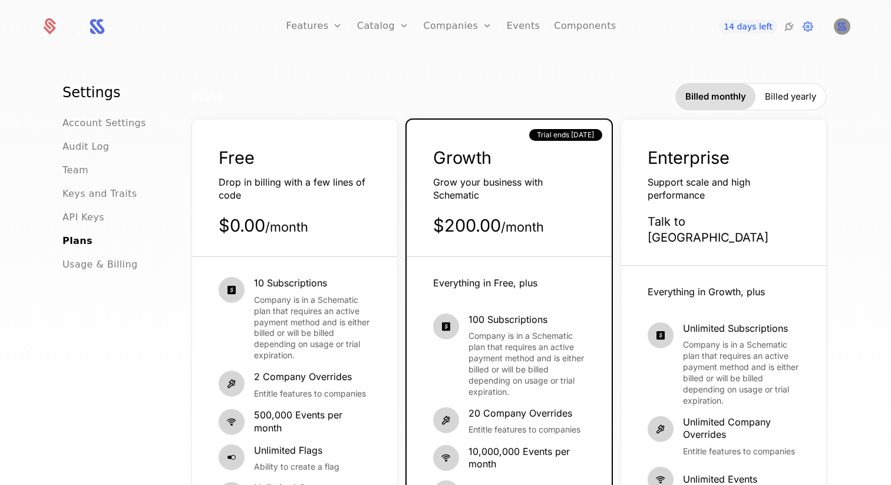
click at [776, 103] on div "Billed yearly" at bounding box center [790, 97] width 70 height 26
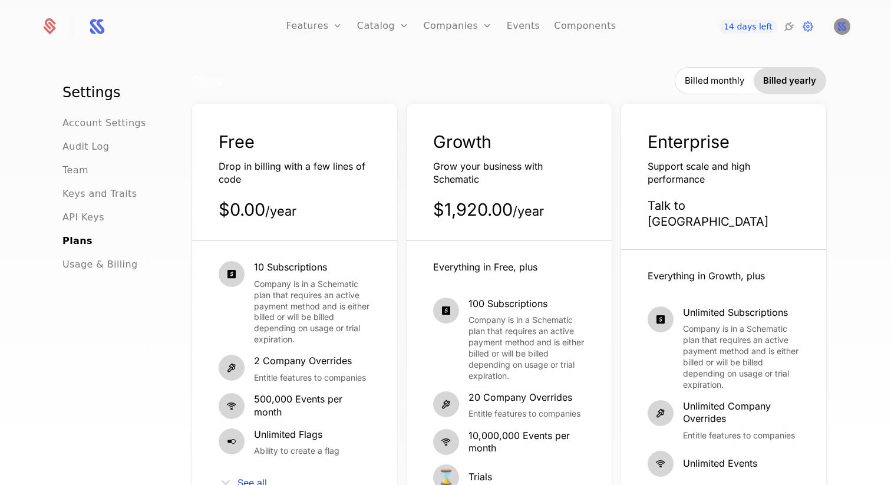
scroll to position [22, 0]
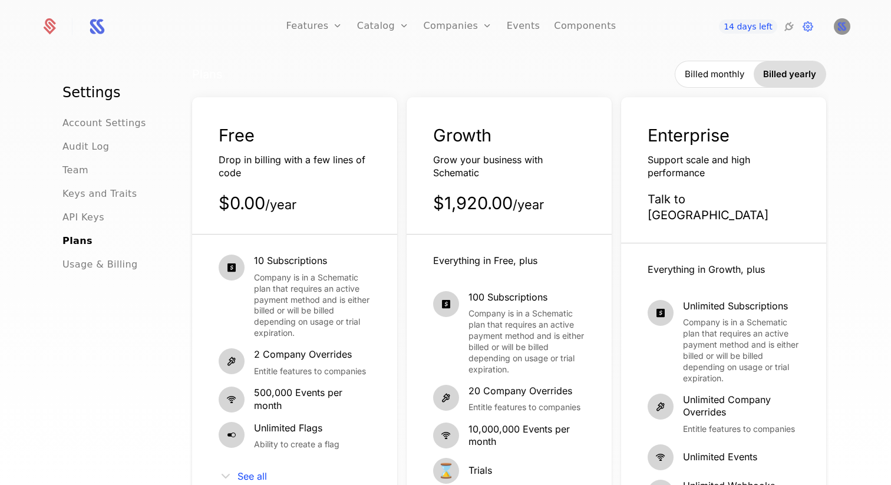
click at [732, 64] on div "Billed monthly" at bounding box center [714, 74] width 78 height 26
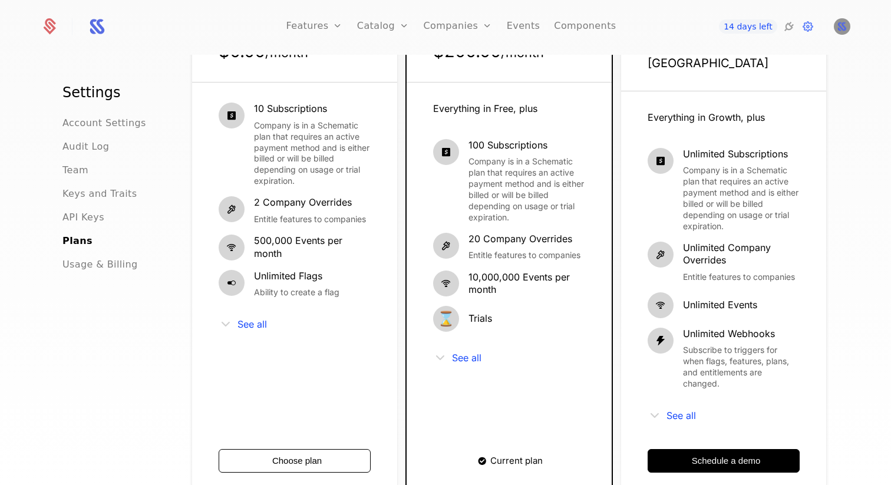
scroll to position [196, 0]
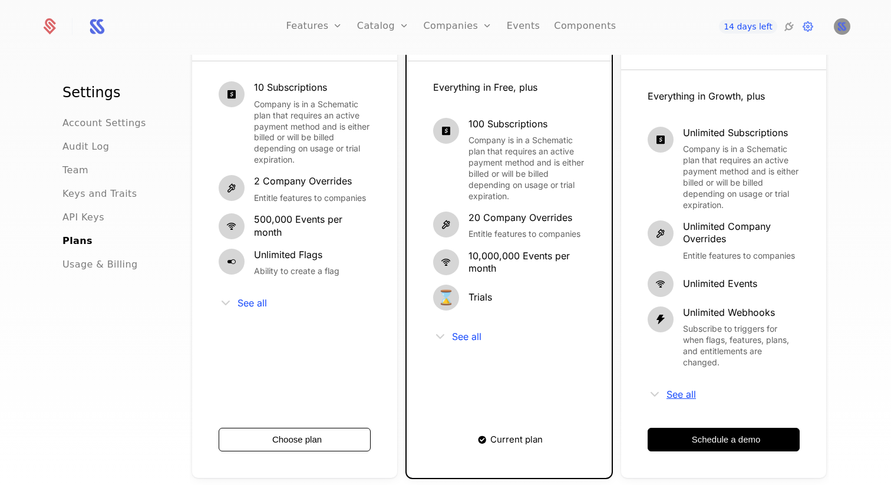
click at [683, 389] on span "See all" at bounding box center [680, 393] width 29 height 9
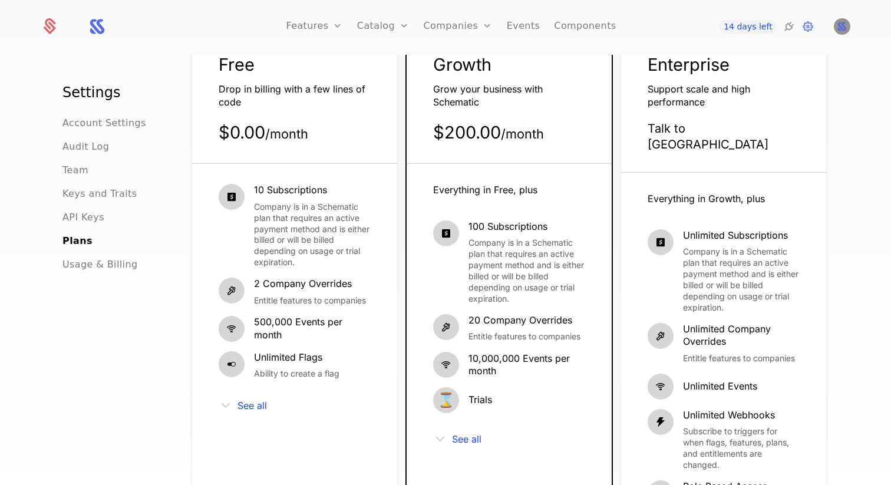
scroll to position [93, 0]
drag, startPoint x: 470, startPoint y: 226, endPoint x: 546, endPoint y: 227, distance: 75.4
click at [546, 227] on span "100 Subscriptions" at bounding box center [526, 227] width 117 height 13
drag, startPoint x: 467, startPoint y: 227, endPoint x: 554, endPoint y: 230, distance: 87.3
click at [554, 230] on div "100 Subscriptions Company is in a Schematic plan that requires an active paymen…" at bounding box center [509, 263] width 152 height 84
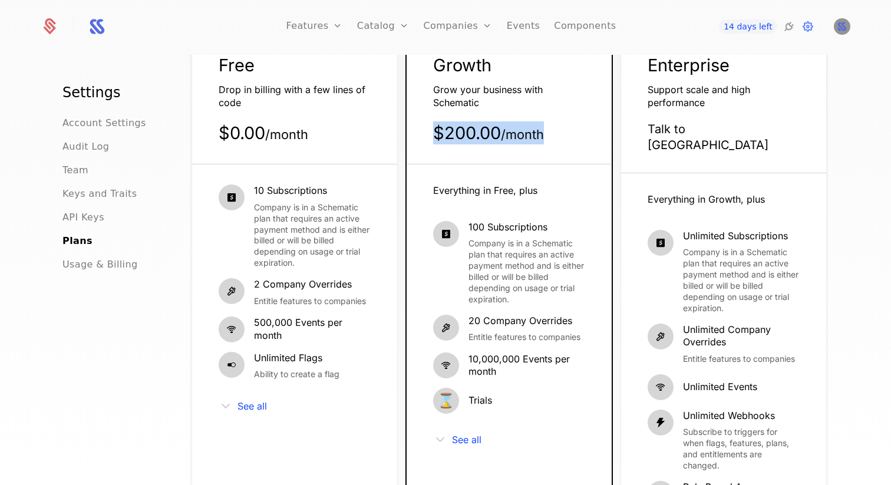
drag, startPoint x: 431, startPoint y: 132, endPoint x: 559, endPoint y: 143, distance: 128.9
click at [559, 143] on div "Growth Grow your business with Schematic $200.00 / month Trial ends [DATE]" at bounding box center [509, 109] width 205 height 111
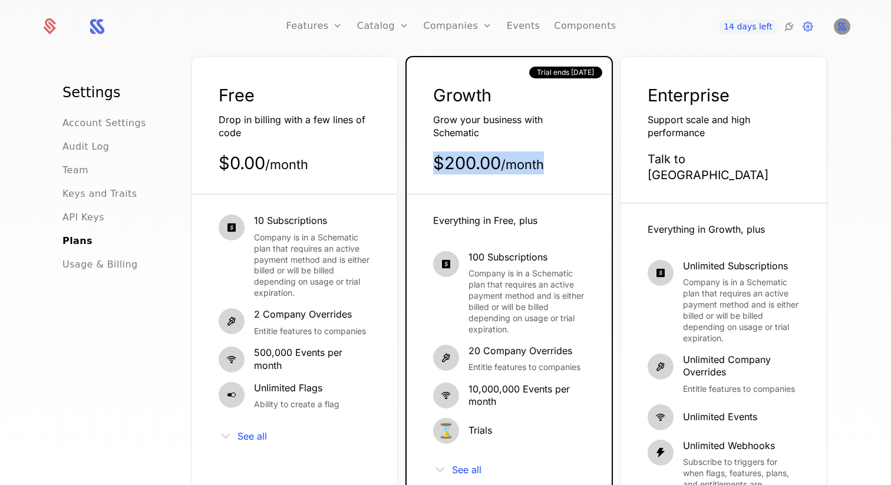
scroll to position [51, 0]
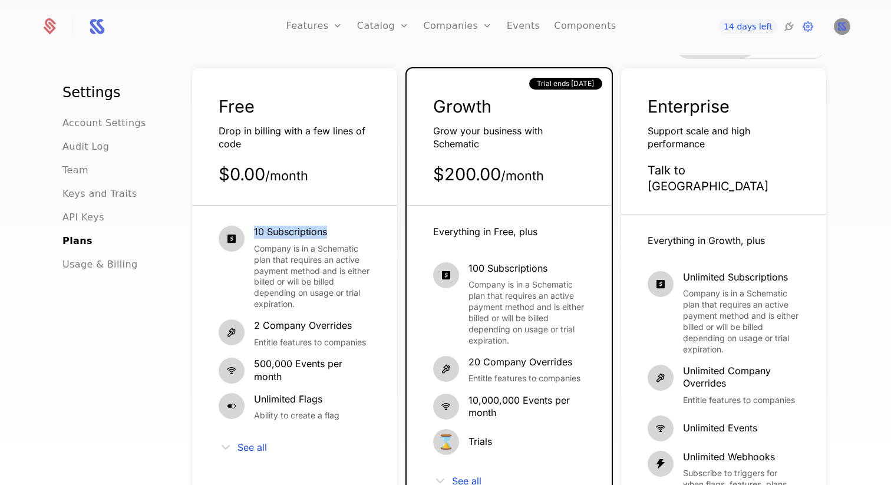
drag, startPoint x: 252, startPoint y: 233, endPoint x: 337, endPoint y: 236, distance: 84.9
click at [337, 236] on div "10 Subscriptions Company is in a Schematic plan that requires an active payment…" at bounding box center [295, 268] width 152 height 84
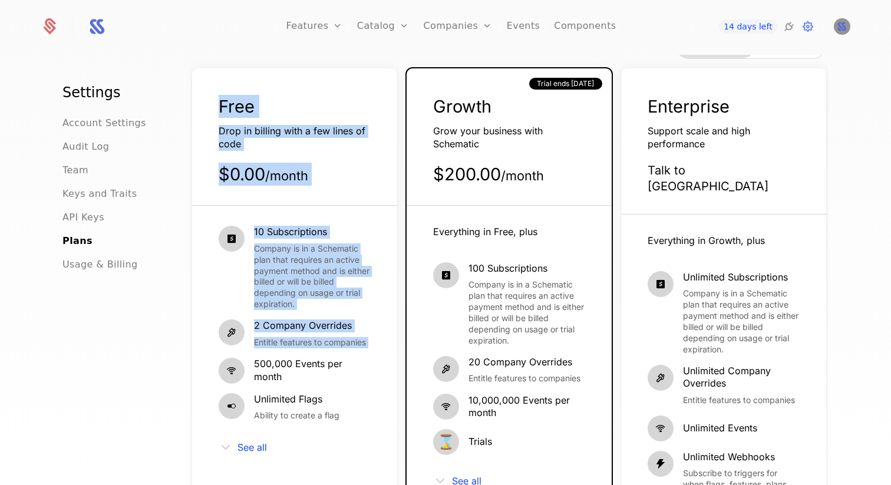
drag, startPoint x: 219, startPoint y: 107, endPoint x: 305, endPoint y: 352, distance: 260.5
click at [306, 354] on div "Free Drop in billing with a few lines of code $0.00 / month 10 Subscriptions Co…" at bounding box center [294, 465] width 205 height 795
click at [308, 286] on span "Company is in a Schematic plan that requires an active payment method and is ei…" at bounding box center [312, 276] width 117 height 67
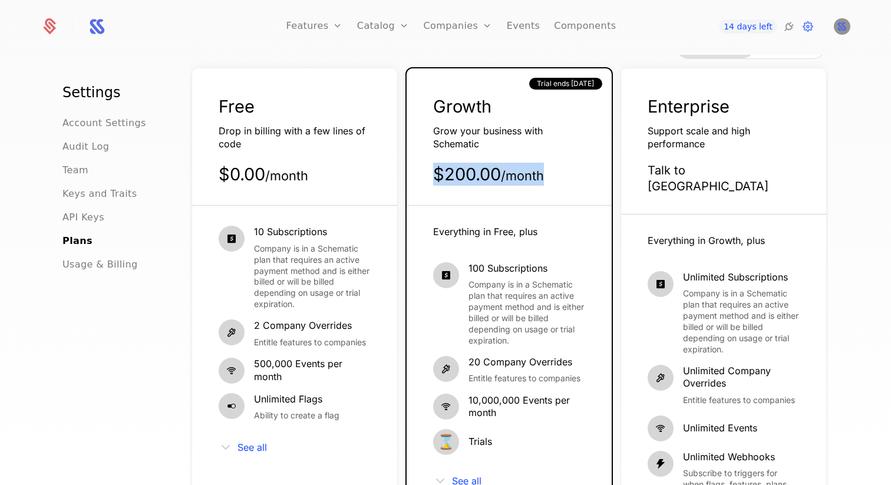
drag, startPoint x: 434, startPoint y: 173, endPoint x: 572, endPoint y: 177, distance: 137.3
click at [572, 178] on div "$200.00 / month" at bounding box center [509, 174] width 152 height 23
click at [497, 279] on div "100 Subscriptions Company is in a Schematic plan that requires an active paymen…" at bounding box center [526, 304] width 117 height 84
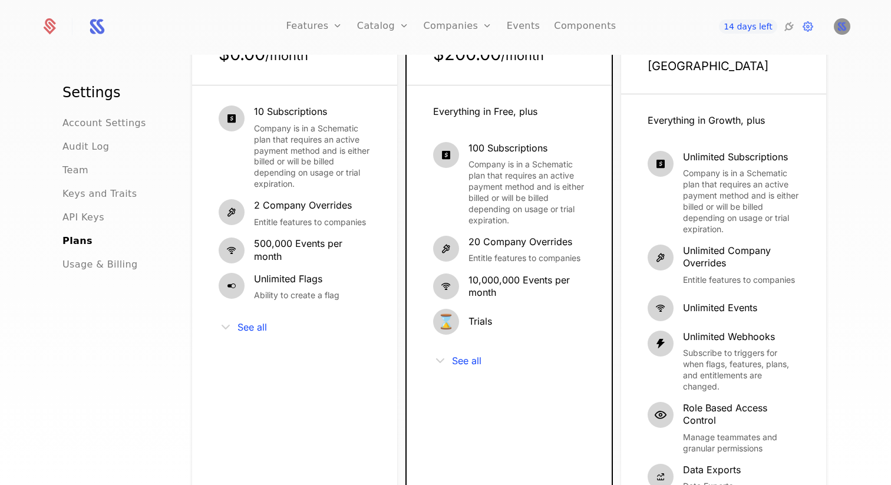
scroll to position [200, 0]
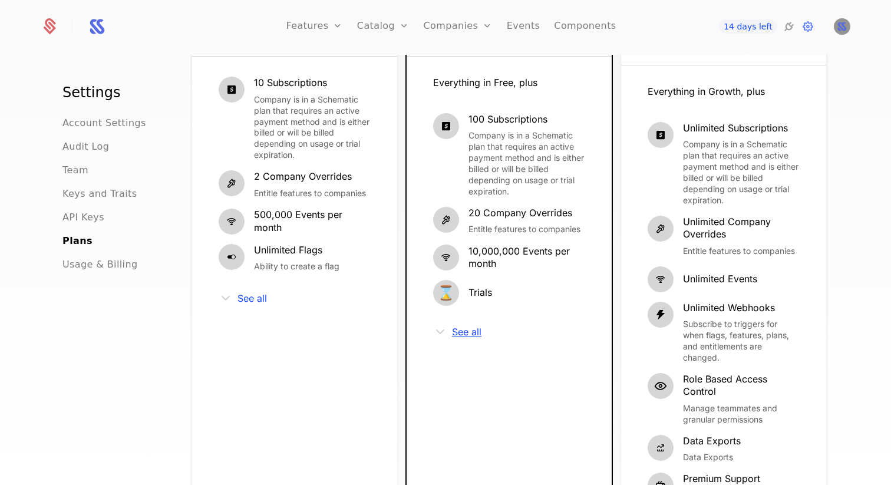
click at [472, 331] on span "See all" at bounding box center [466, 331] width 29 height 9
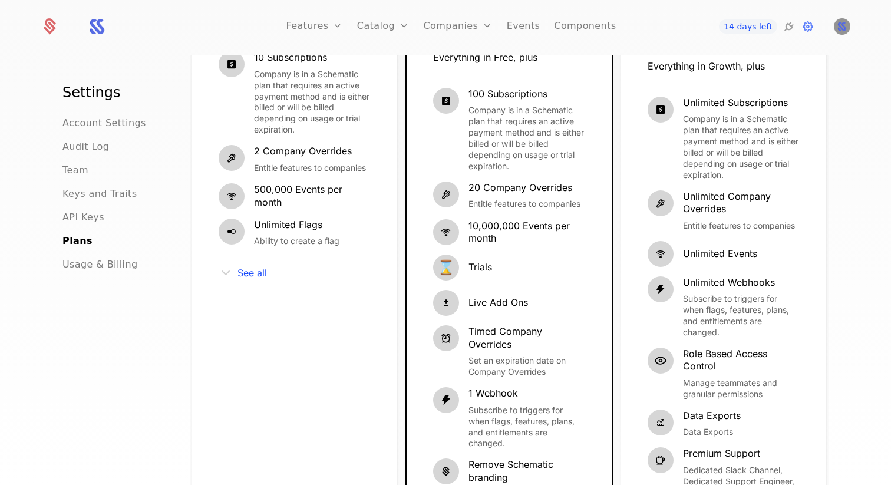
scroll to position [222, 0]
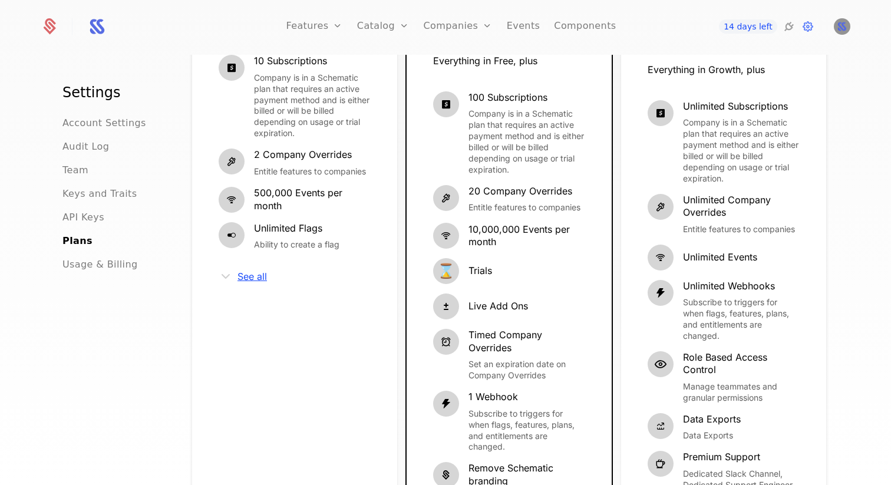
click at [255, 277] on span "See all" at bounding box center [251, 276] width 29 height 9
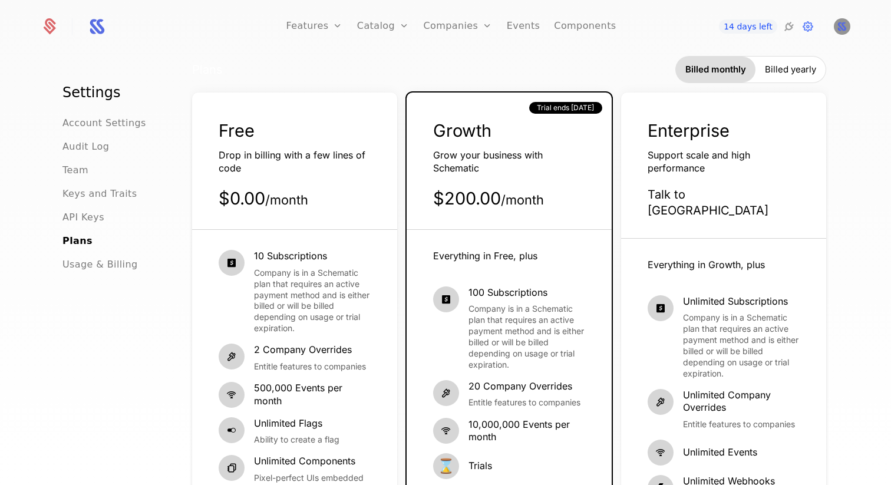
scroll to position [8, 0]
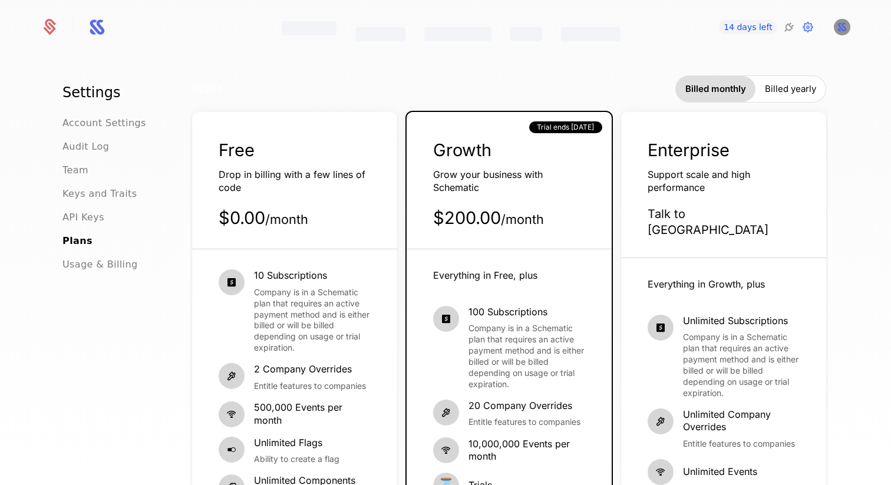
click at [446, 84] on div "Plans Billed monthly Billed yearly" at bounding box center [509, 88] width 634 height 27
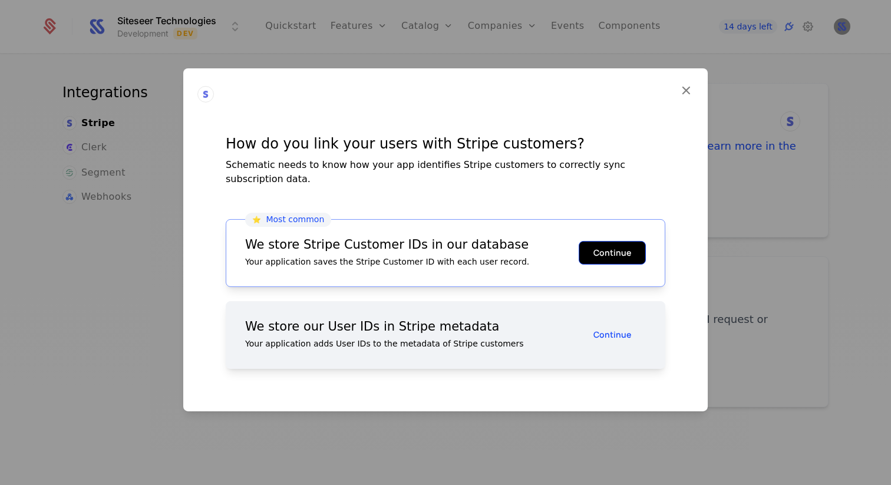
click at [607, 243] on button "Continue" at bounding box center [612, 253] width 67 height 24
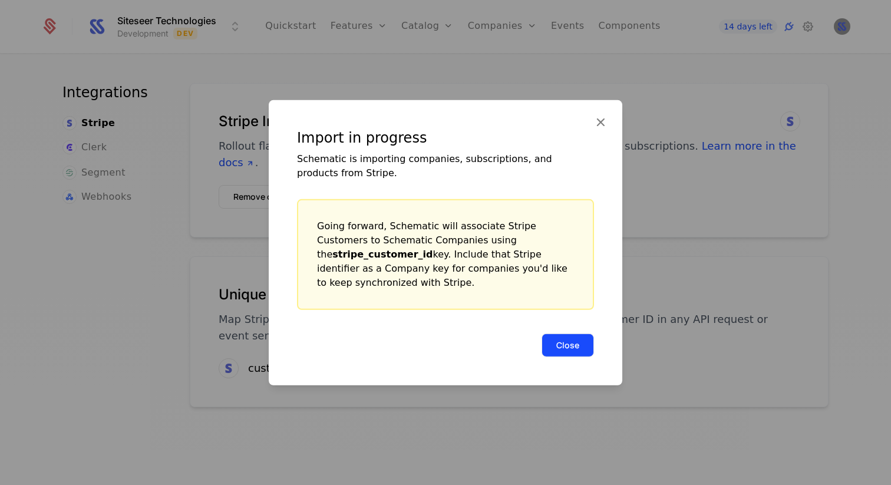
click at [557, 334] on button "Close" at bounding box center [567, 345] width 52 height 24
